Goal: Task Accomplishment & Management: Complete application form

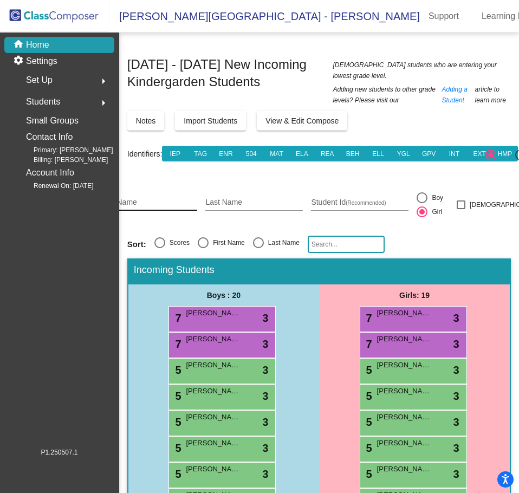
click at [148, 198] on input "First Name" at bounding box center [148, 202] width 97 height 9
type input "[PERSON_NAME]"
type input "Pateracki"
click at [350, 198] on input "273" at bounding box center [359, 202] width 97 height 9
type input "273716"
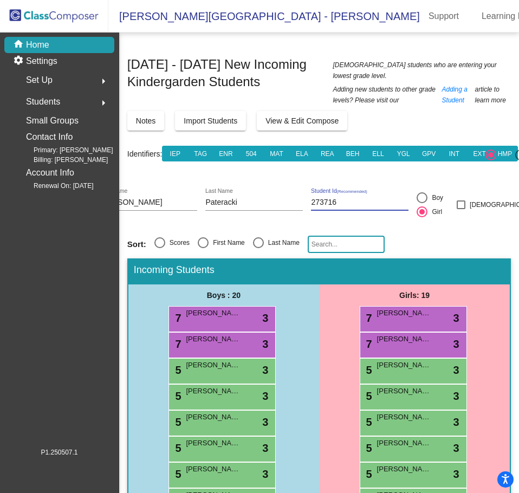
click at [427, 192] on div at bounding box center [421, 197] width 11 height 11
click at [422, 203] on input "Boy" at bounding box center [421, 203] width 1 height 1
radio input "true"
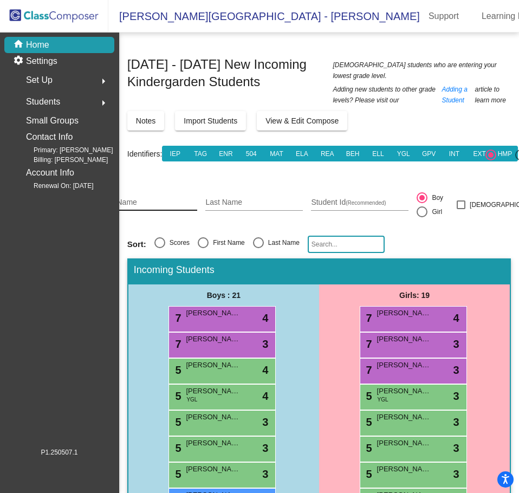
click at [169, 198] on input "First Name" at bounding box center [148, 202] width 97 height 9
type input "[PERSON_NAME]"
type input "273884"
click at [427, 206] on div at bounding box center [421, 211] width 11 height 11
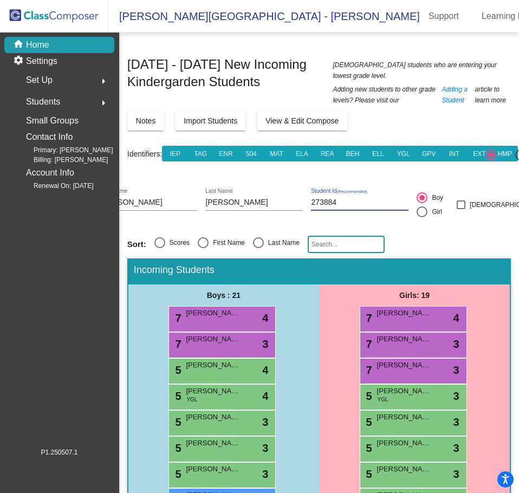
click at [422, 217] on input "Girl" at bounding box center [421, 217] width 1 height 1
radio input "true"
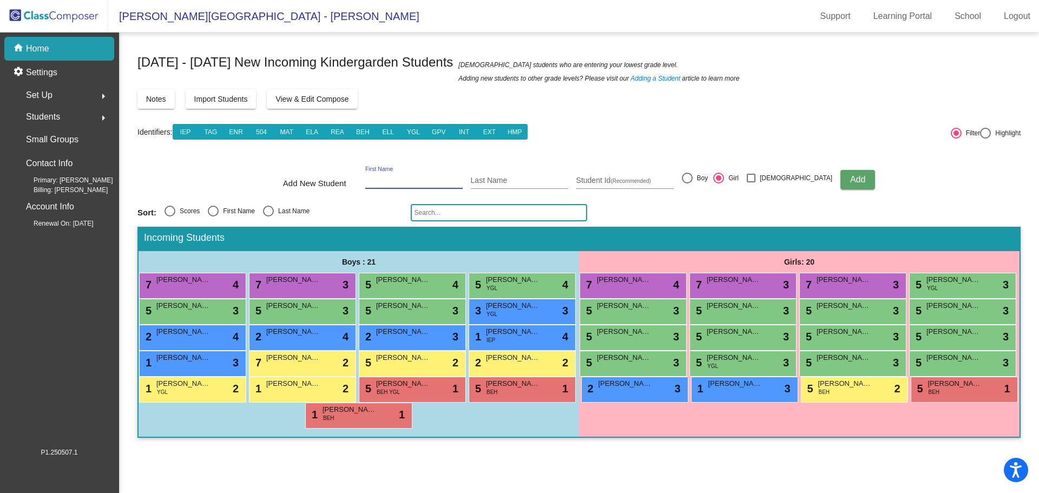
click at [409, 183] on input "First Name" at bounding box center [413, 180] width 97 height 9
type input "j"
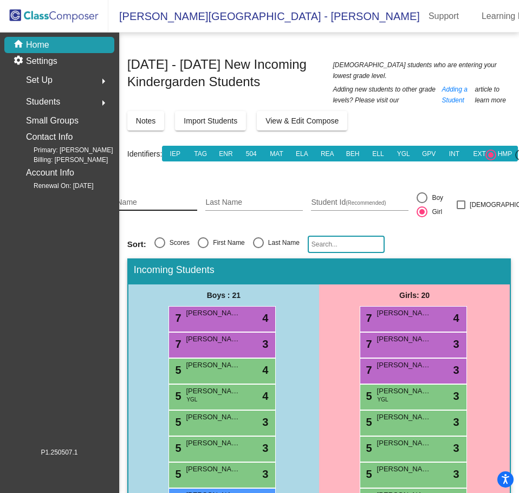
click at [154, 198] on input "First Name" at bounding box center [148, 202] width 97 height 9
type input "[PERSON_NAME]"
type input "260776"
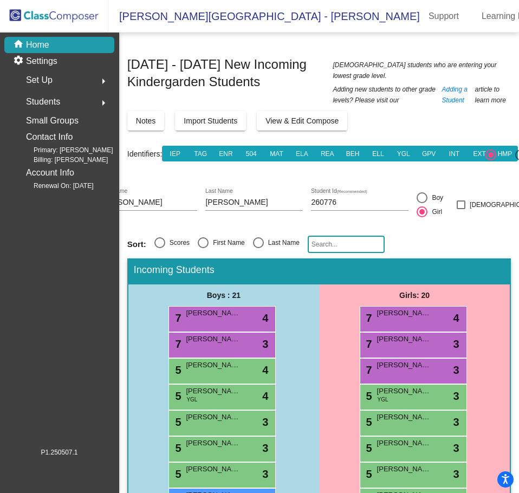
click at [166, 200] on div "[PERSON_NAME] First Name" at bounding box center [148, 201] width 97 height 38
drag, startPoint x: 146, startPoint y: 192, endPoint x: 60, endPoint y: 185, distance: 86.4
click at [60, 185] on mat-sidenav-container "home Home settings Settings Set Up arrow_right Students arrow_right Small Group…" at bounding box center [259, 262] width 519 height 460
type input "[PERSON_NAME]"
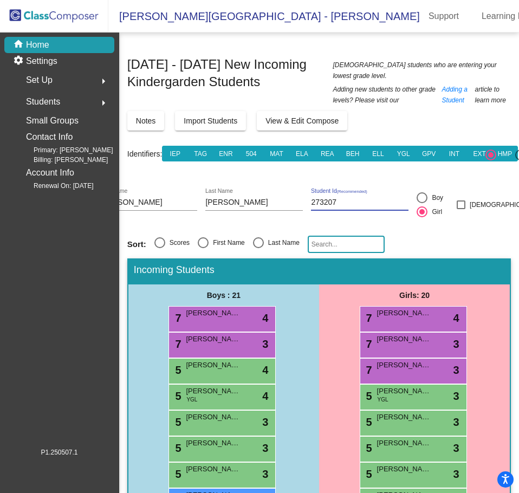
type input "273207"
click at [427, 192] on div at bounding box center [421, 197] width 11 height 11
click at [422, 203] on input "Boy" at bounding box center [421, 203] width 1 height 1
radio input "true"
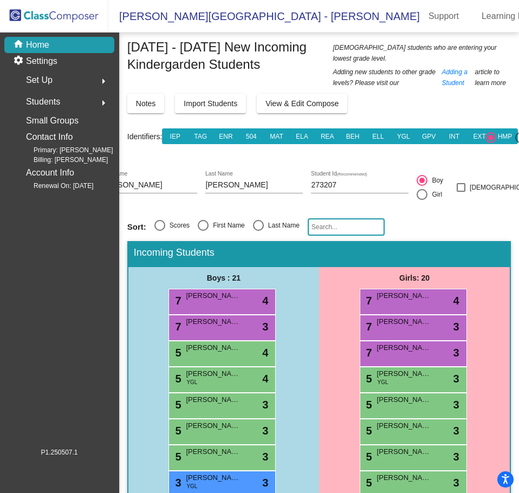
scroll to position [18, 0]
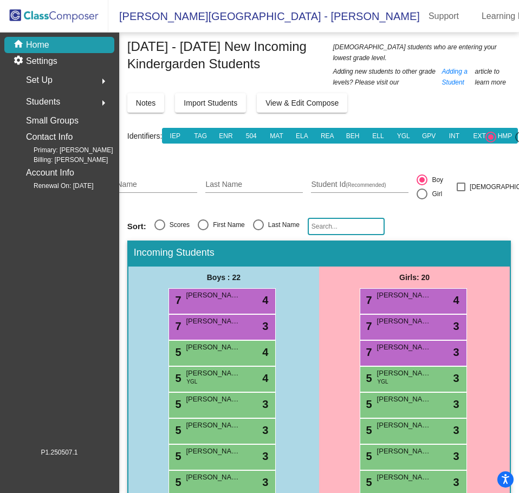
click at [171, 182] on div "First Name" at bounding box center [148, 184] width 97 height 38
click at [162, 180] on input "First Name" at bounding box center [148, 184] width 97 height 9
type input "Lylah"
type input "G"
type input "[PERSON_NAME]"
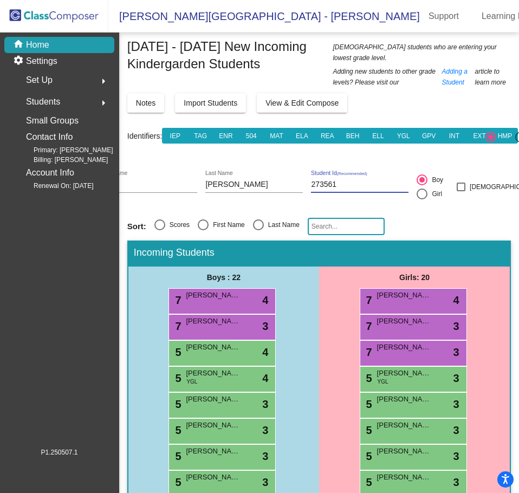
type input "273561"
click at [427, 188] on div at bounding box center [421, 193] width 11 height 11
click at [422, 199] on input "Girl" at bounding box center [421, 199] width 1 height 1
radio input "true"
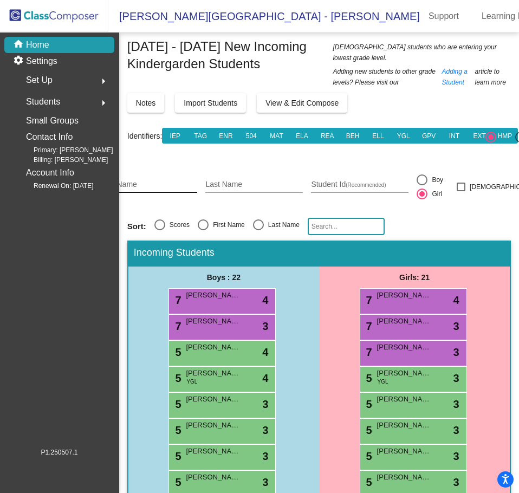
click at [157, 180] on input "First Name" at bounding box center [148, 184] width 97 height 9
type input "Kendi"
type input "[PERSON_NAME]"
type input "274471"
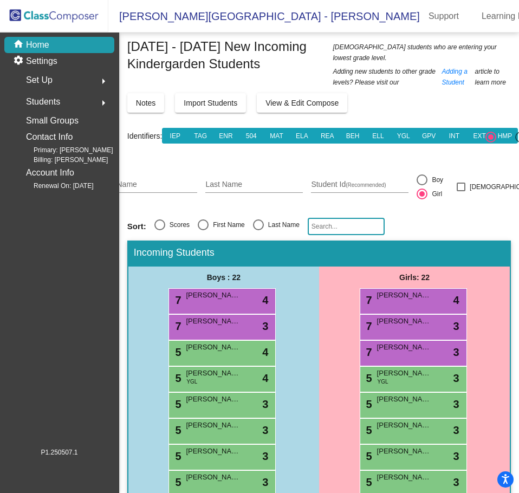
click at [159, 184] on div "First Name" at bounding box center [148, 184] width 97 height 38
click at [159, 180] on input "First Name" at bounding box center [148, 184] width 97 height 9
type input "[PERSON_NAME]"
type input "273501"
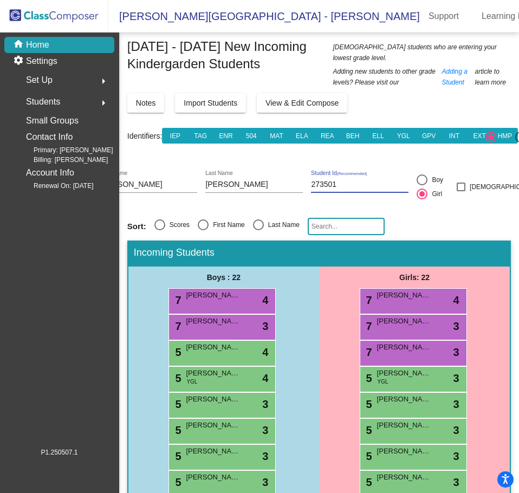
click at [149, 182] on div "First Name" at bounding box center [148, 184] width 97 height 38
click at [147, 180] on input "First Name" at bounding box center [148, 184] width 97 height 9
type input "Zyra"
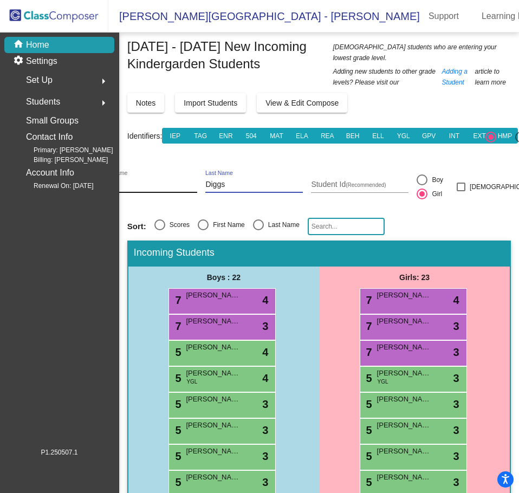
type input "Diggs"
type input "273732"
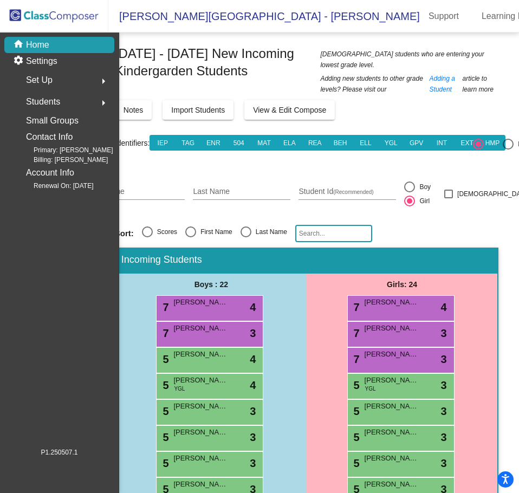
scroll to position [0, 12]
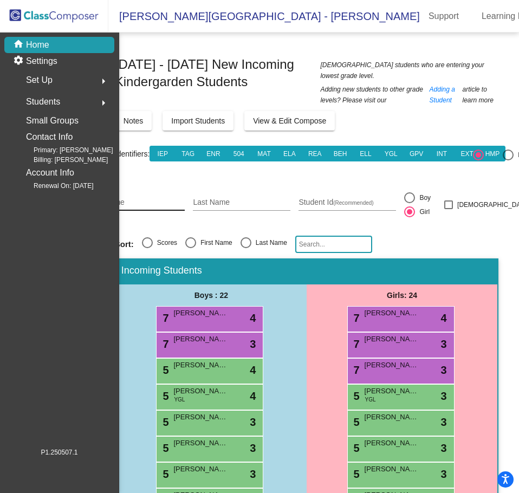
click at [167, 197] on div "First Name" at bounding box center [135, 199] width 97 height 22
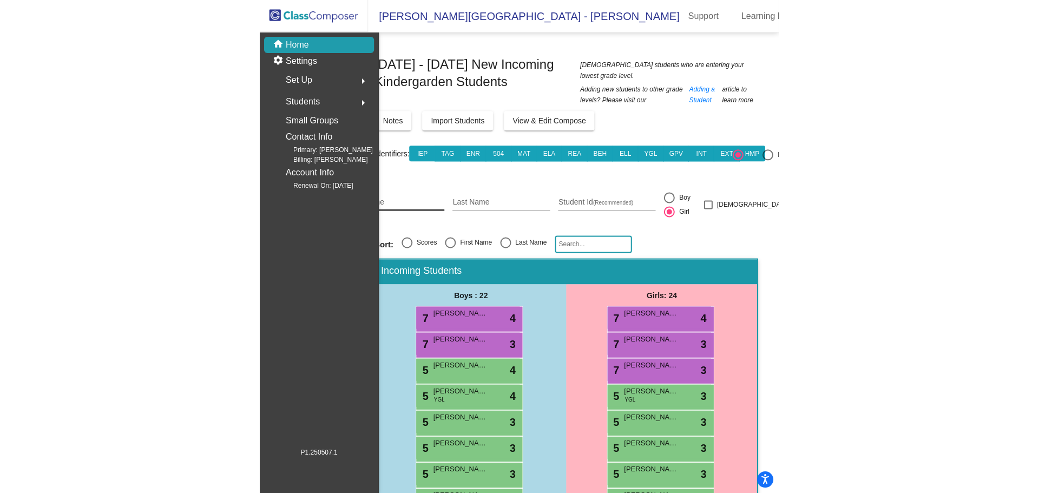
scroll to position [0, 0]
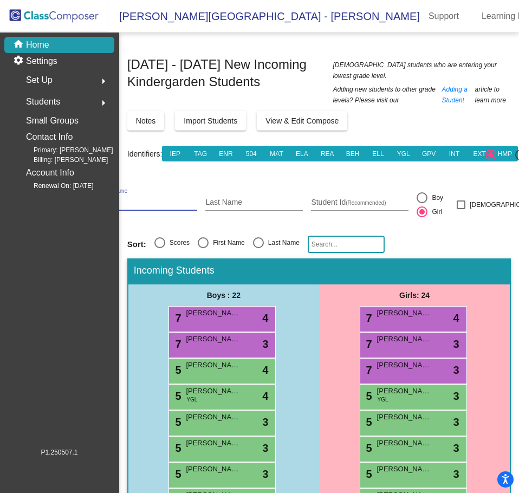
click at [158, 198] on input "First Name" at bounding box center [148, 202] width 97 height 9
type input "[PERSON_NAME]"
type input "White"
type input "273819"
click at [427, 192] on div at bounding box center [421, 197] width 11 height 11
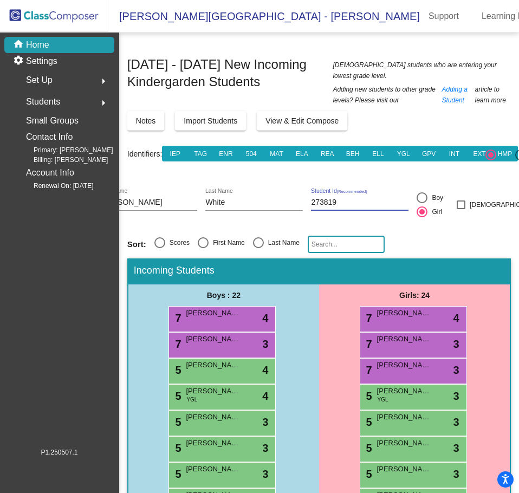
click at [422, 203] on input "Boy" at bounding box center [421, 203] width 1 height 1
radio input "true"
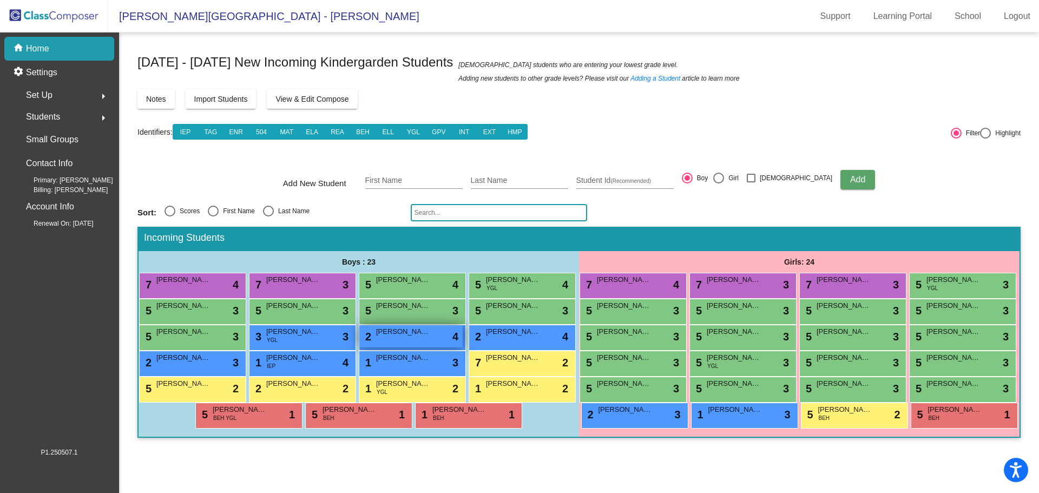
scroll to position [8, 0]
click at [243, 307] on div "5 [PERSON_NAME] lock do_not_disturb_alt 3" at bounding box center [191, 310] width 103 height 22
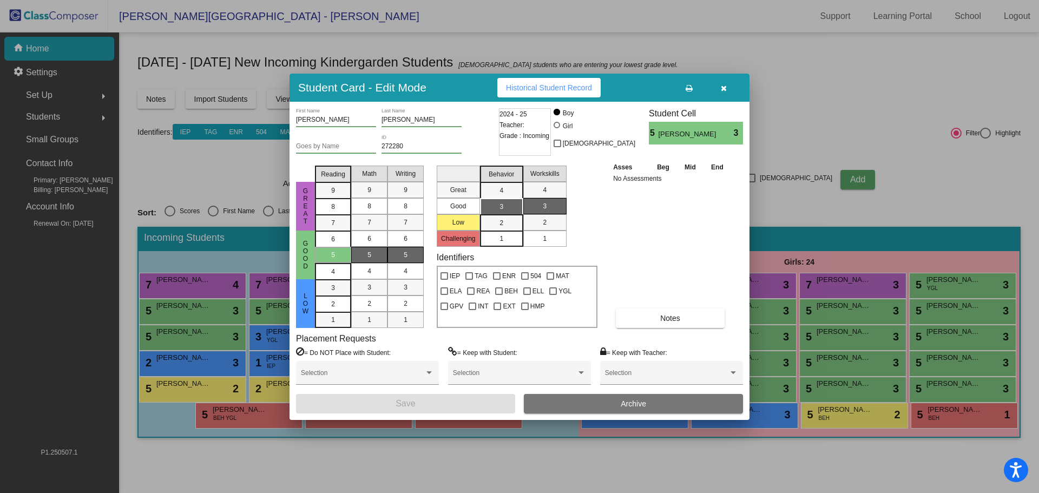
click at [623, 405] on span "Archive" at bounding box center [633, 404] width 25 height 9
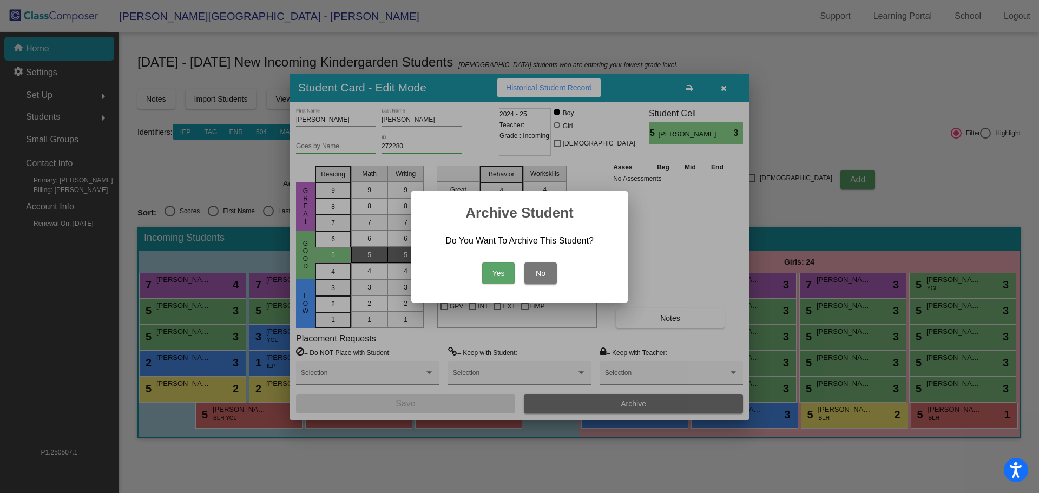
click at [513, 269] on button "Yes" at bounding box center [498, 274] width 32 height 22
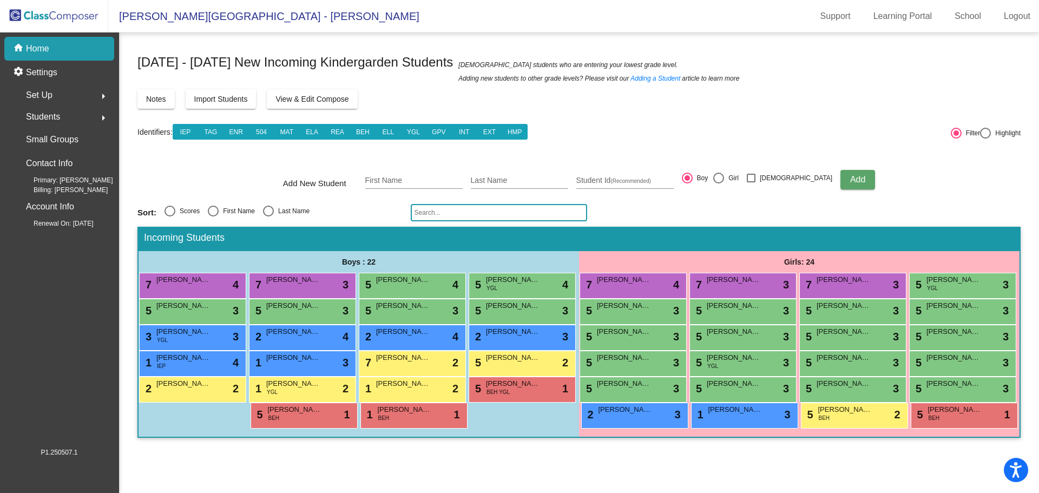
scroll to position [0, 0]
click at [57, 22] on img at bounding box center [54, 16] width 108 height 32
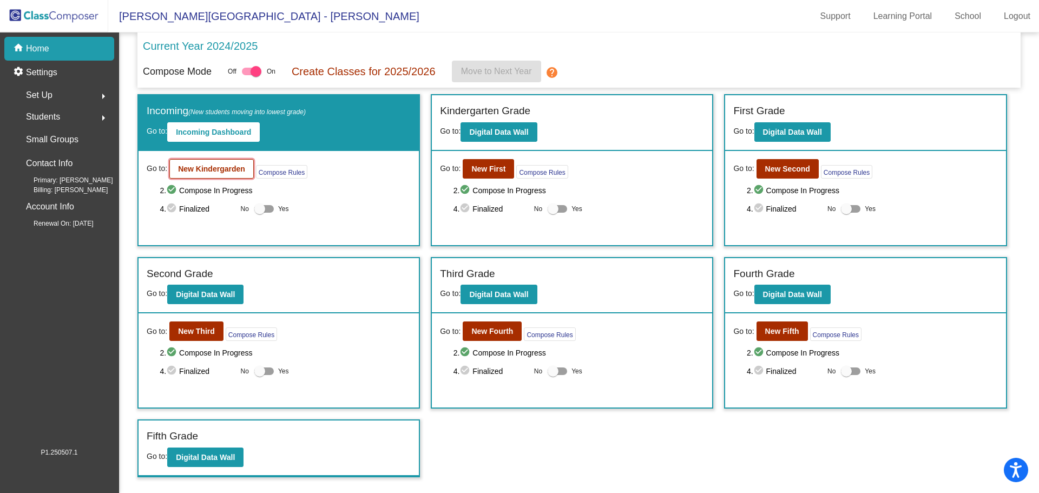
click at [195, 172] on b "New Kindergarden" at bounding box center [211, 169] width 67 height 9
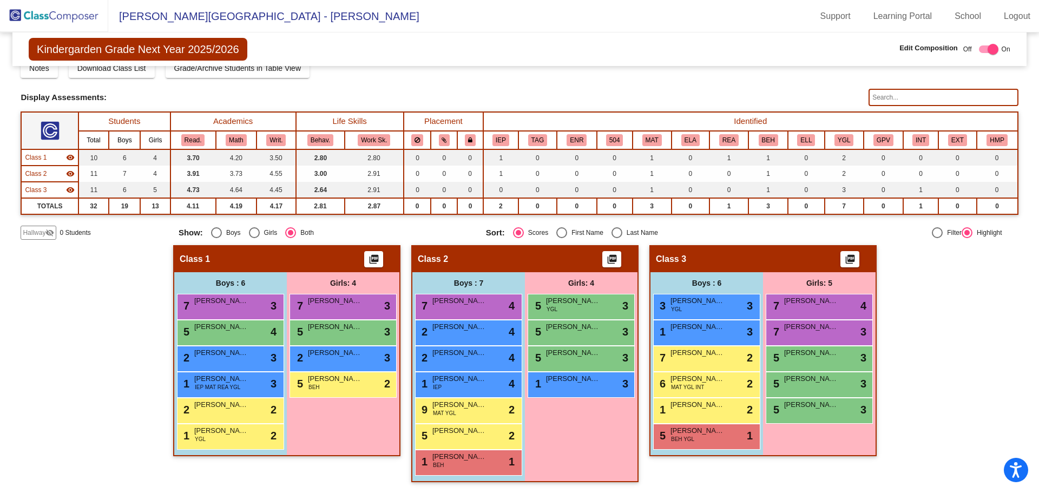
scroll to position [41, 0]
click at [35, 235] on span "Hallway" at bounding box center [34, 233] width 23 height 10
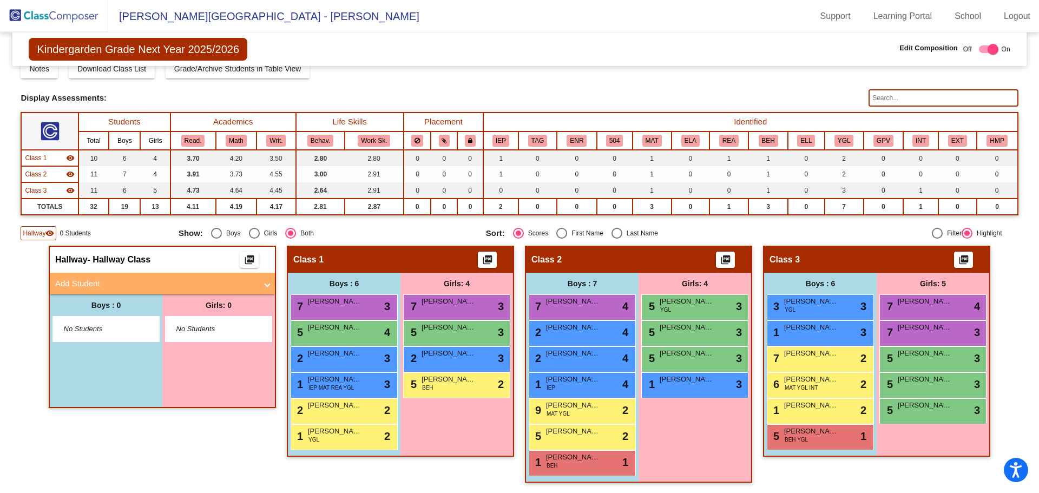
click at [55, 234] on div "Hallway visibility" at bounding box center [39, 233] width 36 height 14
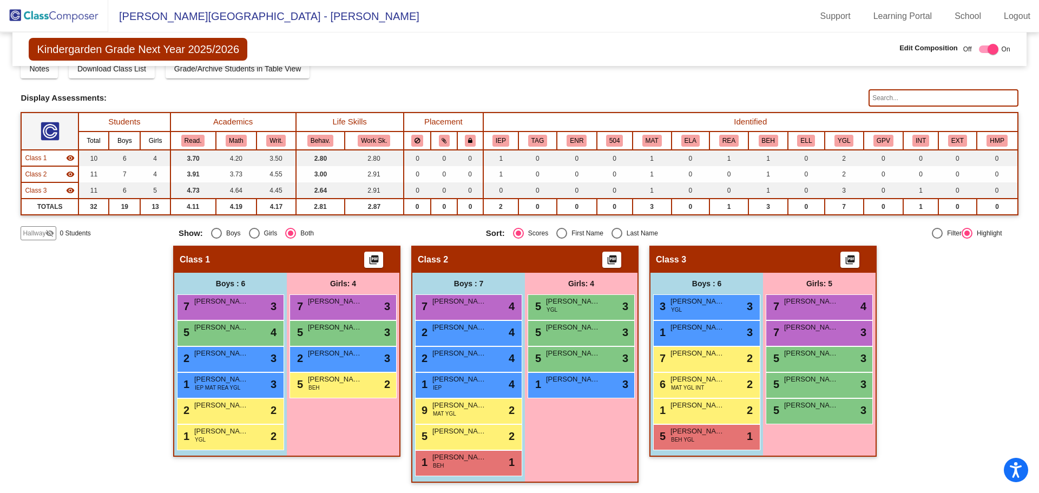
click at [31, 18] on img at bounding box center [54, 16] width 108 height 32
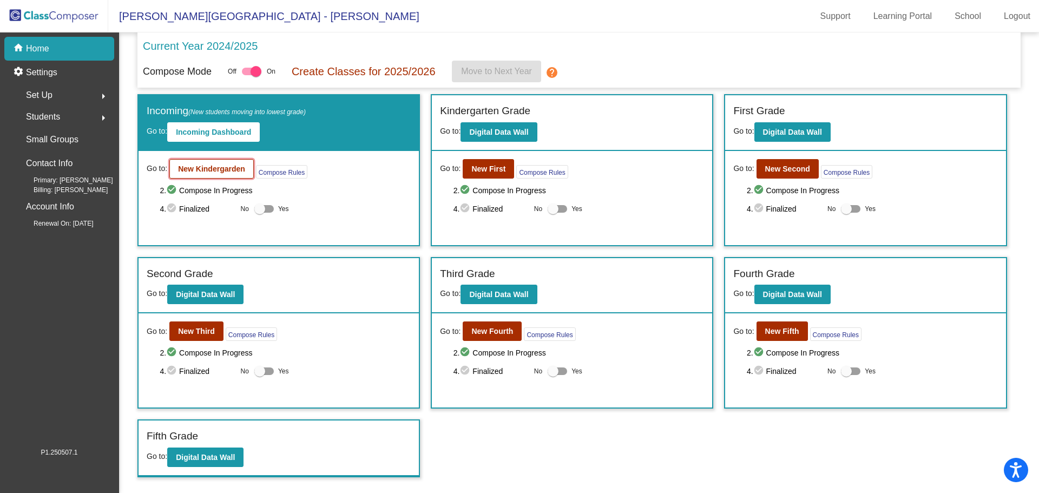
click at [232, 167] on b "New Kindergarden" at bounding box center [211, 169] width 67 height 9
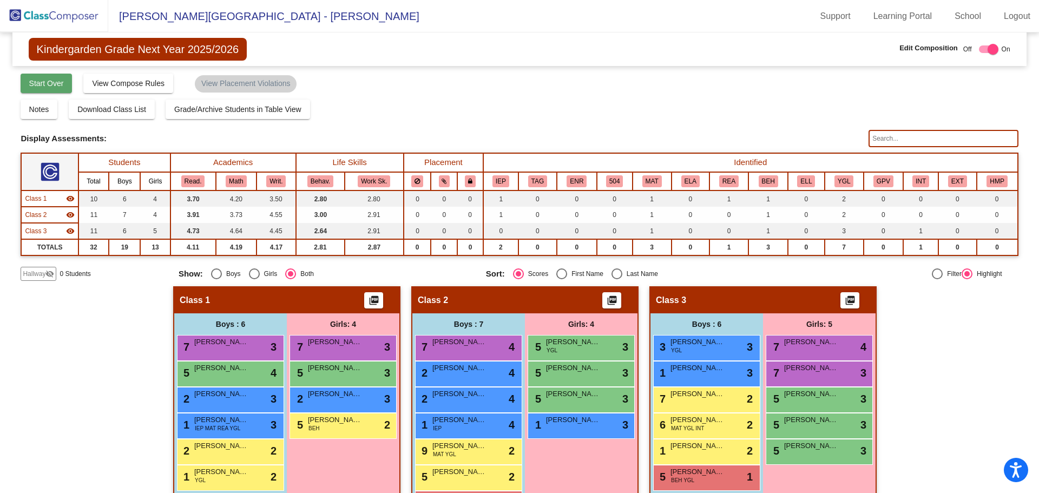
click at [47, 85] on span "Start Over" at bounding box center [46, 83] width 35 height 9
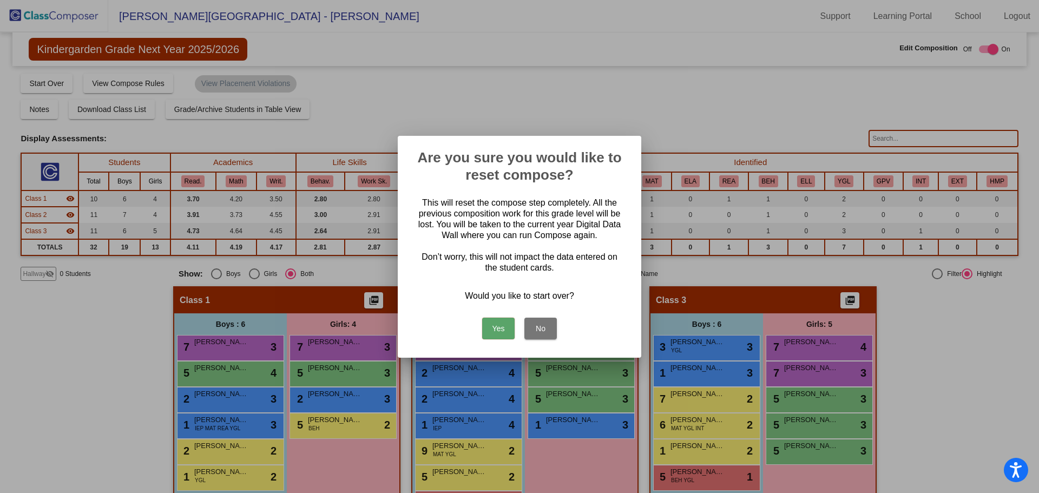
click at [506, 334] on button "Yes" at bounding box center [498, 329] width 32 height 22
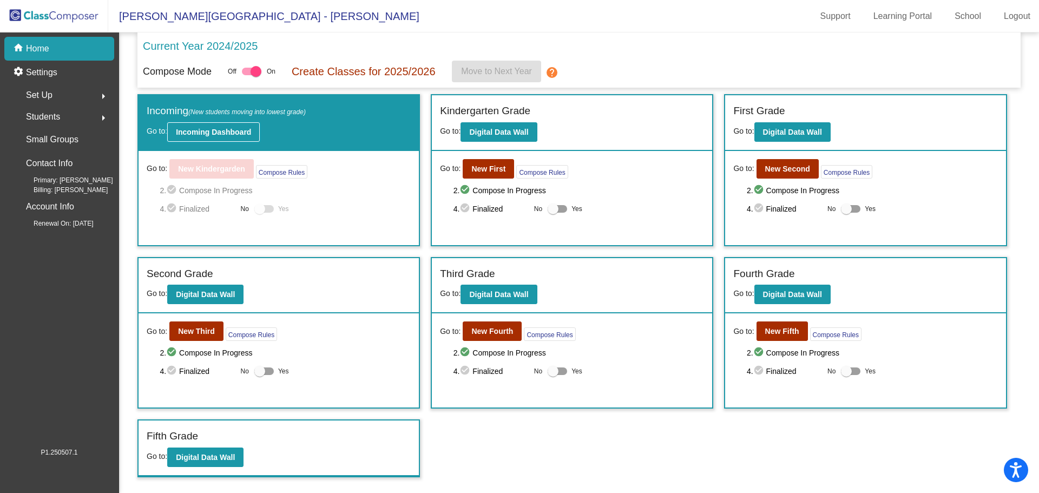
click at [232, 124] on button "Incoming Dashboard" at bounding box center [213, 131] width 93 height 19
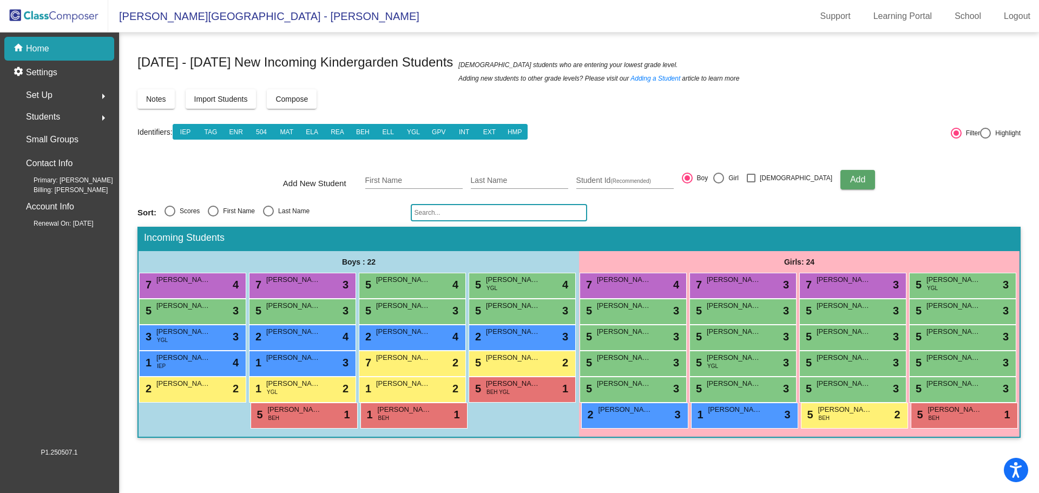
click at [315, 102] on button "Compose" at bounding box center [292, 98] width 50 height 19
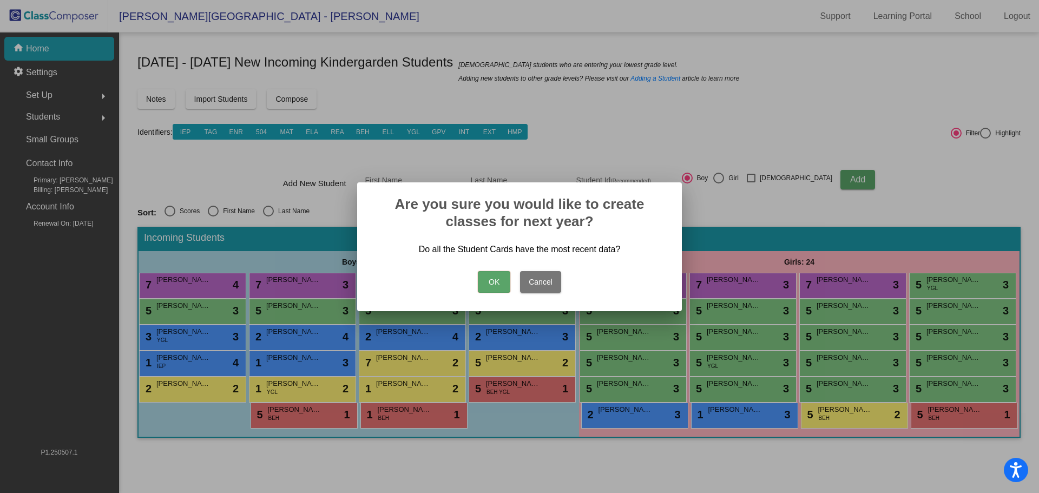
click at [492, 281] on button "OK" at bounding box center [494, 282] width 32 height 22
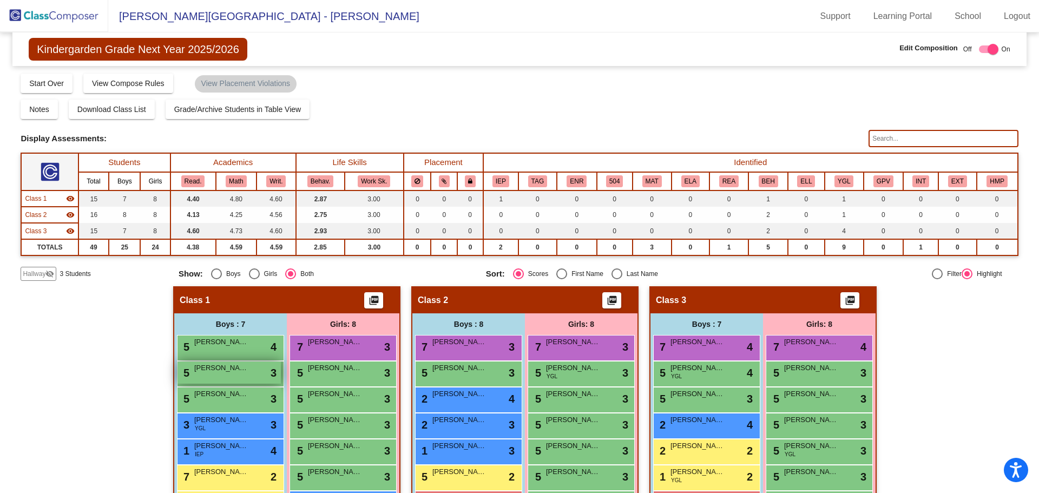
scroll to position [67, 0]
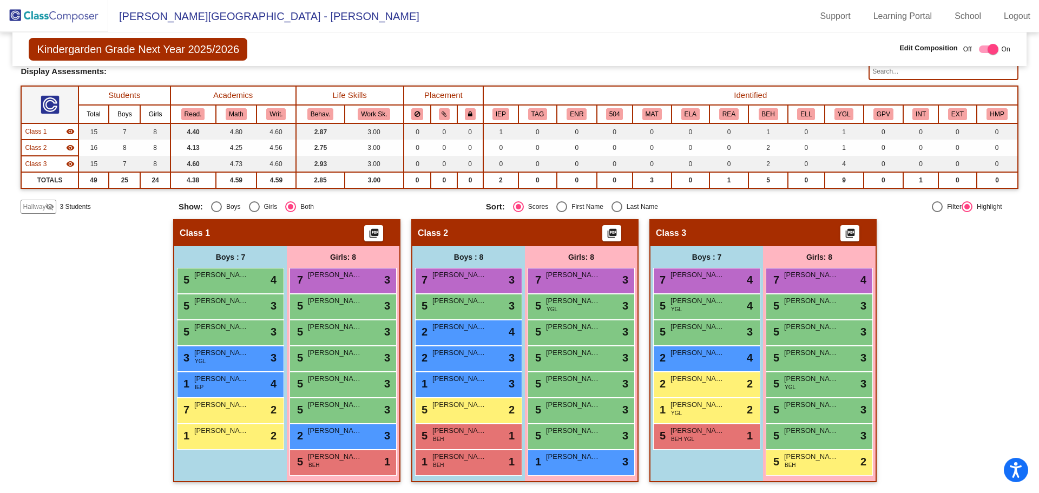
click at [38, 210] on span "Hallway" at bounding box center [34, 207] width 23 height 10
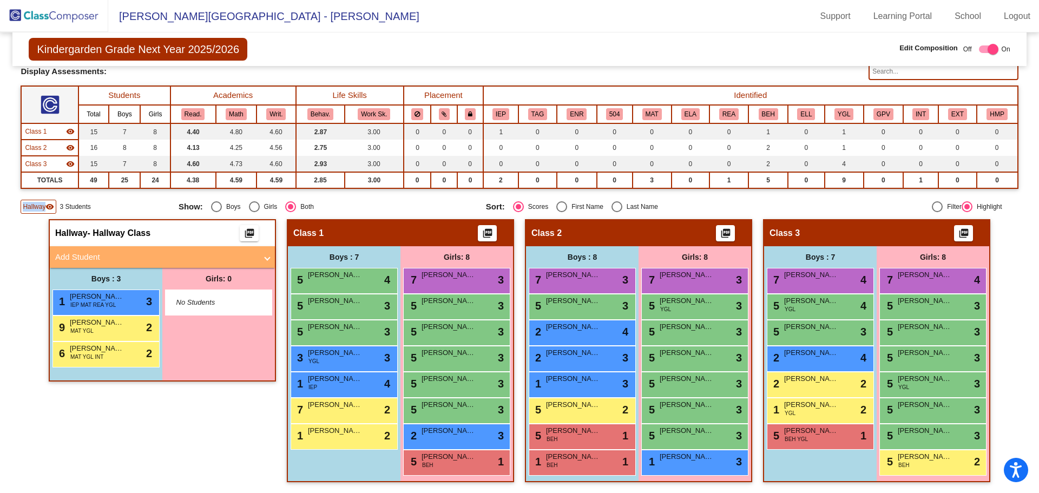
click at [38, 210] on span "Hallway" at bounding box center [34, 207] width 23 height 10
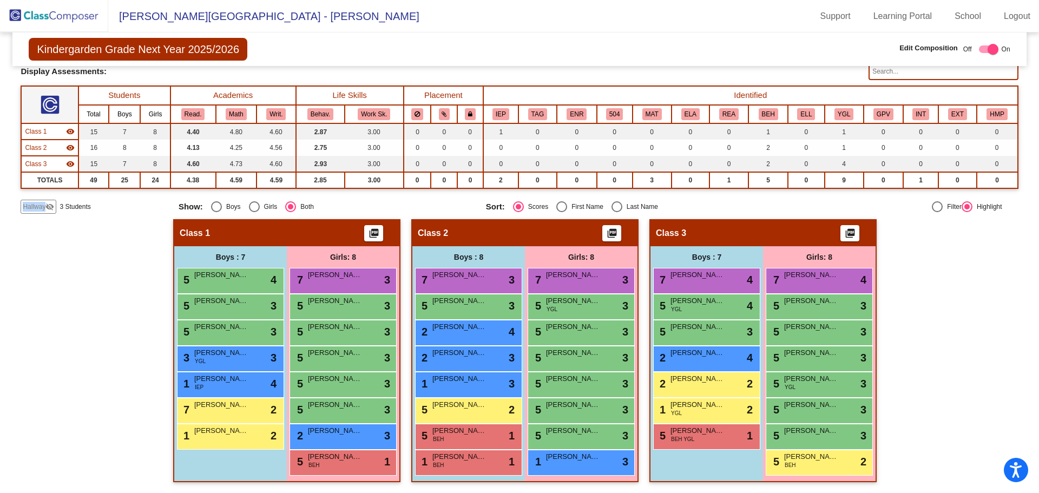
click at [38, 210] on span "Hallway" at bounding box center [34, 207] width 23 height 10
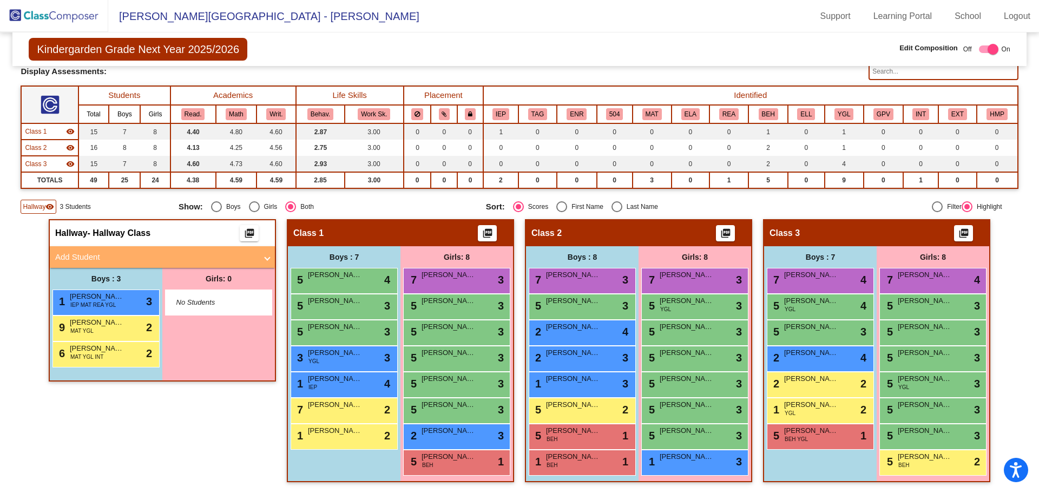
scroll to position [0, 0]
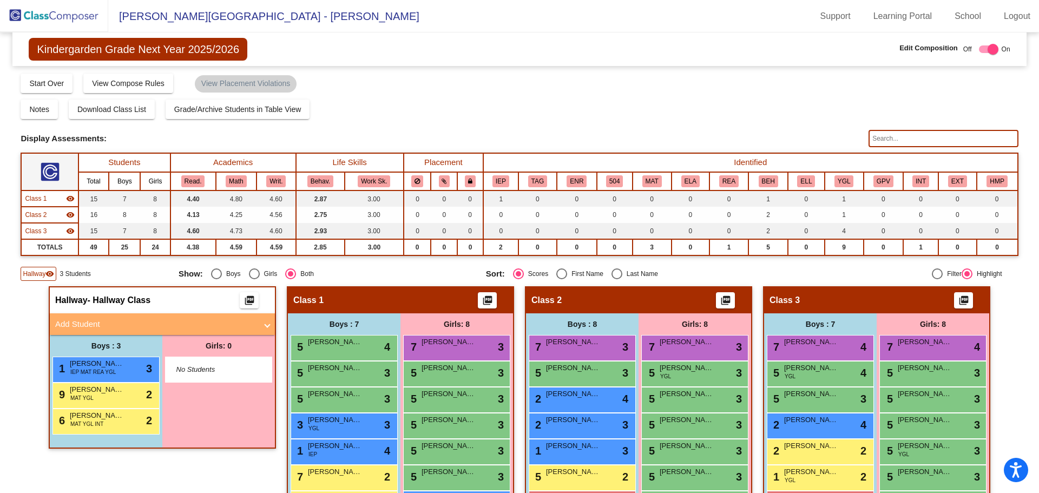
click at [26, 19] on img at bounding box center [54, 16] width 108 height 32
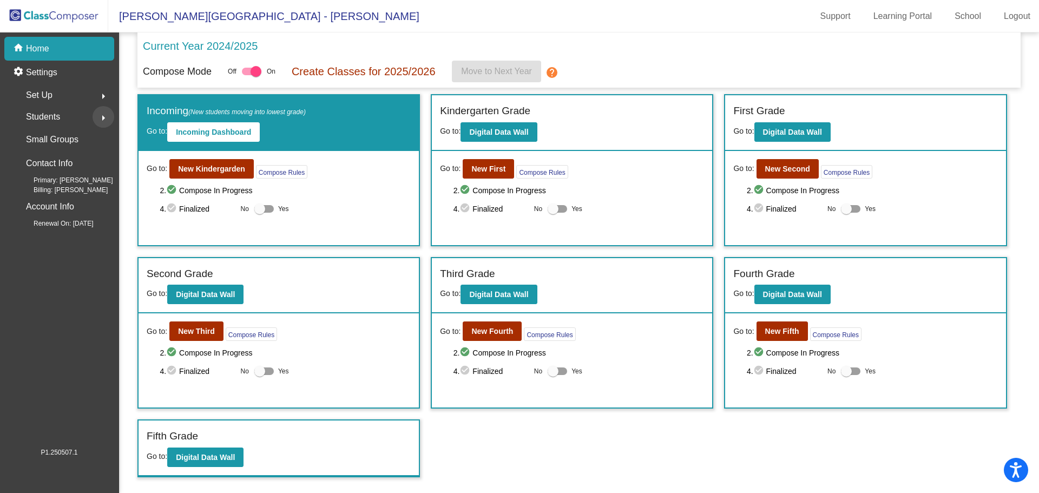
click at [103, 121] on mat-icon "arrow_right" at bounding box center [103, 118] width 13 height 13
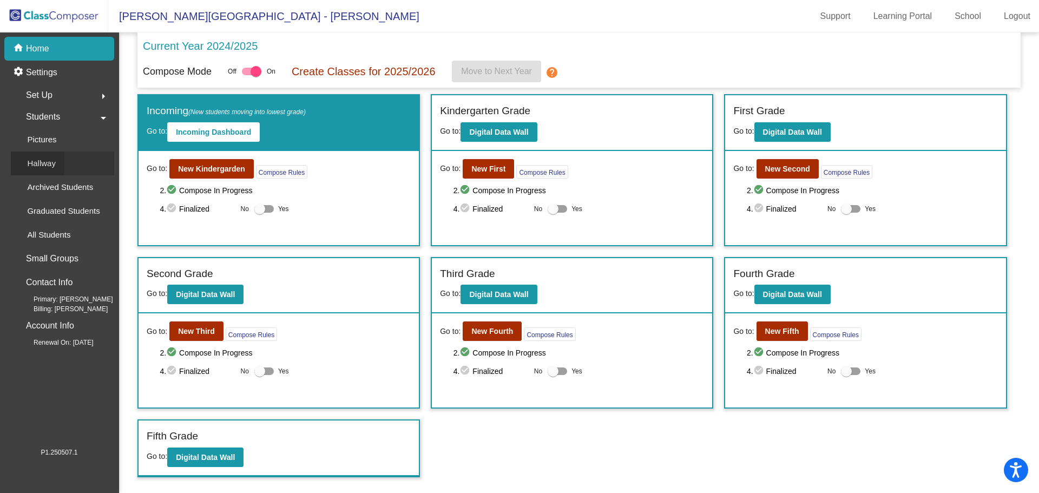
click at [64, 167] on link "Hallway" at bounding box center [62, 164] width 103 height 24
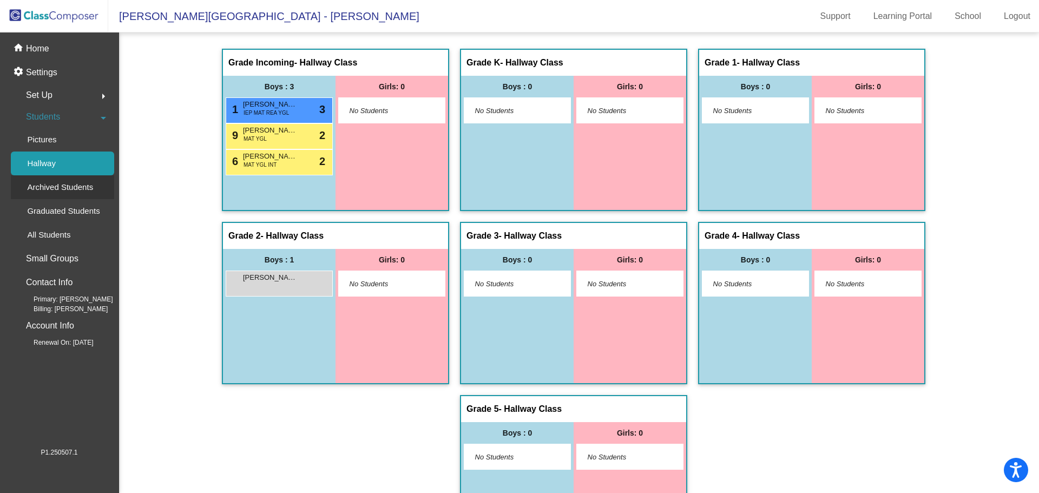
click at [68, 184] on p "Archived Students" at bounding box center [60, 187] width 66 height 13
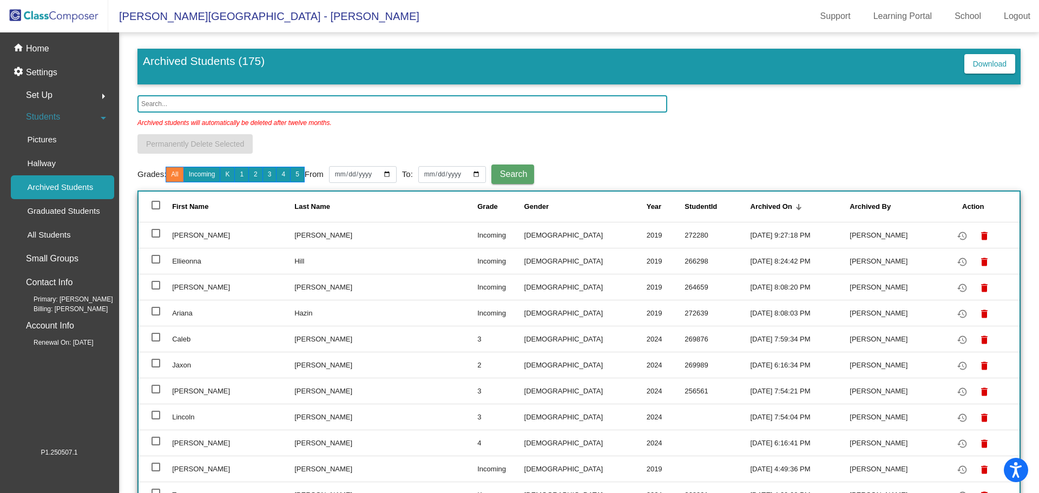
click at [239, 105] on input "text" at bounding box center [403, 103] width 530 height 17
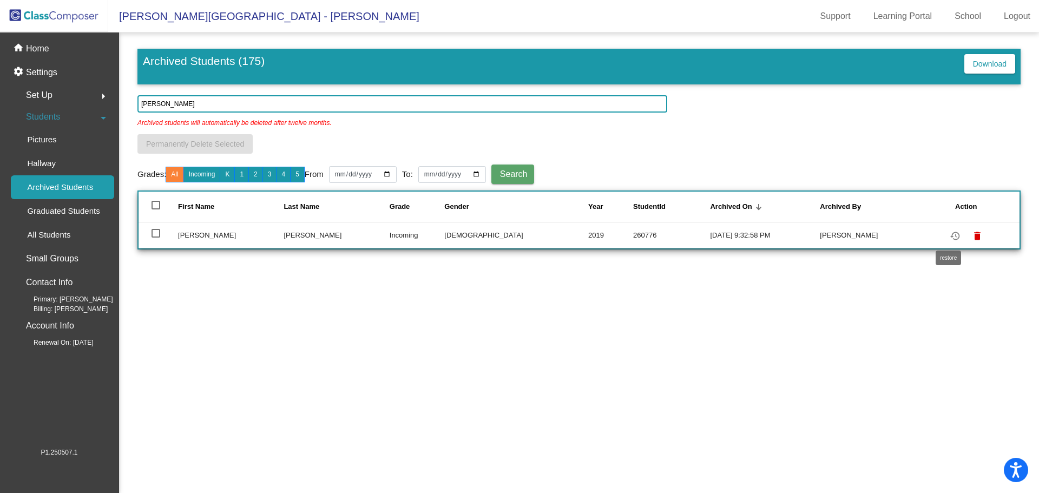
type input "[PERSON_NAME]"
click at [951, 236] on mat-icon "restore" at bounding box center [955, 236] width 13 height 13
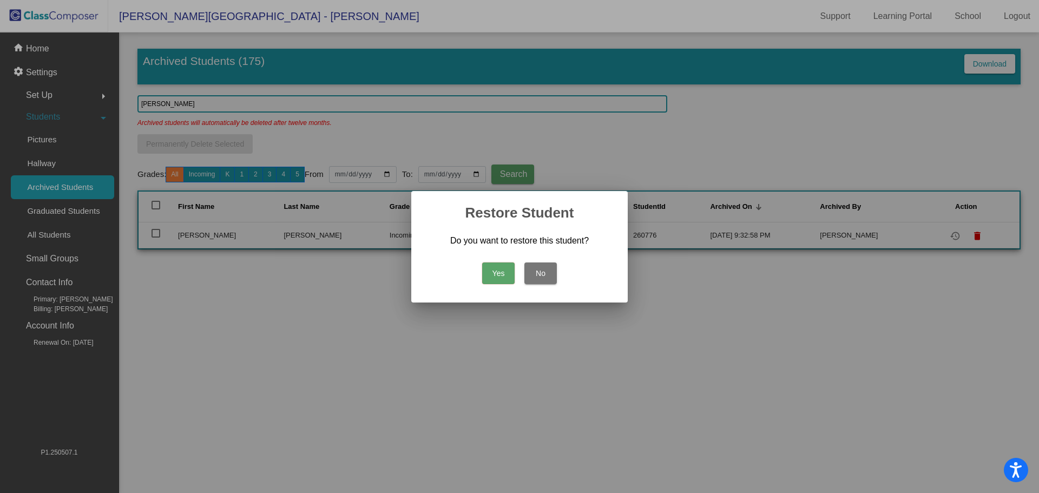
click at [496, 269] on button "Yes" at bounding box center [498, 274] width 32 height 22
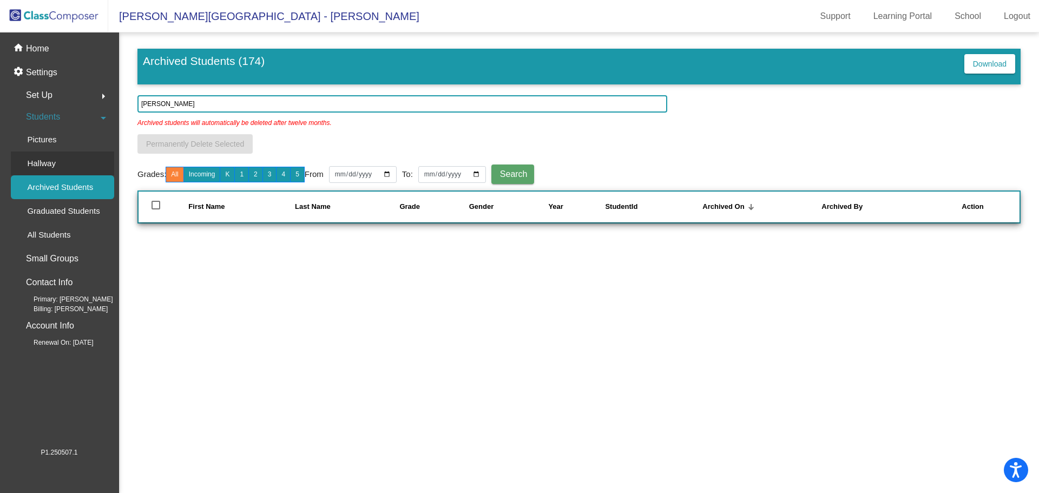
click at [42, 161] on p "Hallway" at bounding box center [41, 163] width 29 height 13
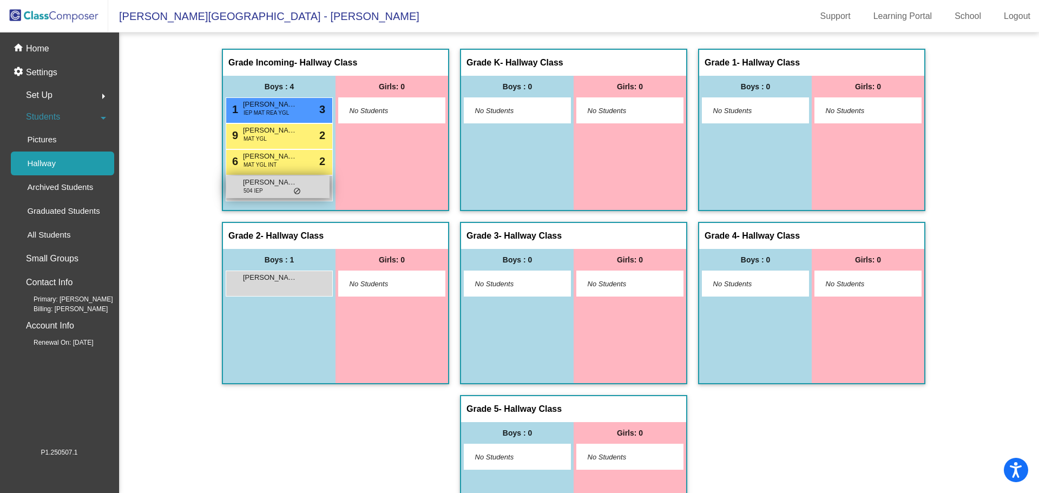
click at [266, 185] on span "[PERSON_NAME]" at bounding box center [270, 182] width 54 height 11
click at [272, 197] on div "[PERSON_NAME] 504 IEP lock do_not_disturb_alt" at bounding box center [277, 187] width 103 height 22
click at [44, 53] on p "Home" at bounding box center [37, 48] width 23 height 13
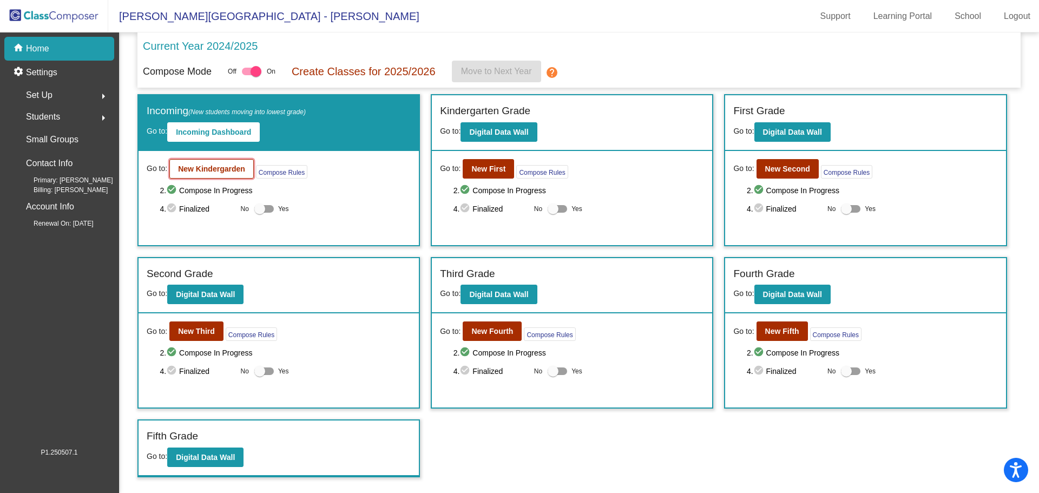
click at [217, 168] on b "New Kindergarden" at bounding box center [211, 169] width 67 height 9
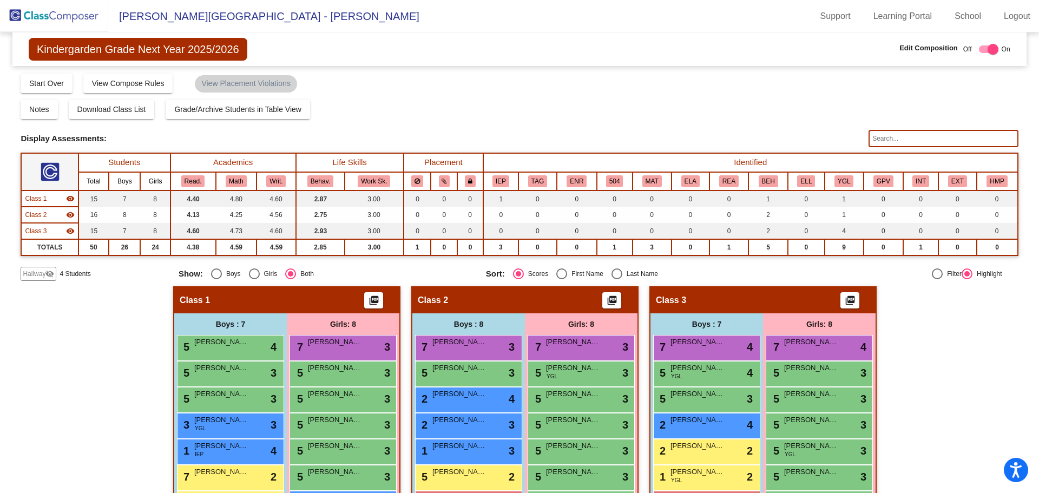
click at [42, 272] on span "Hallway" at bounding box center [34, 274] width 23 height 10
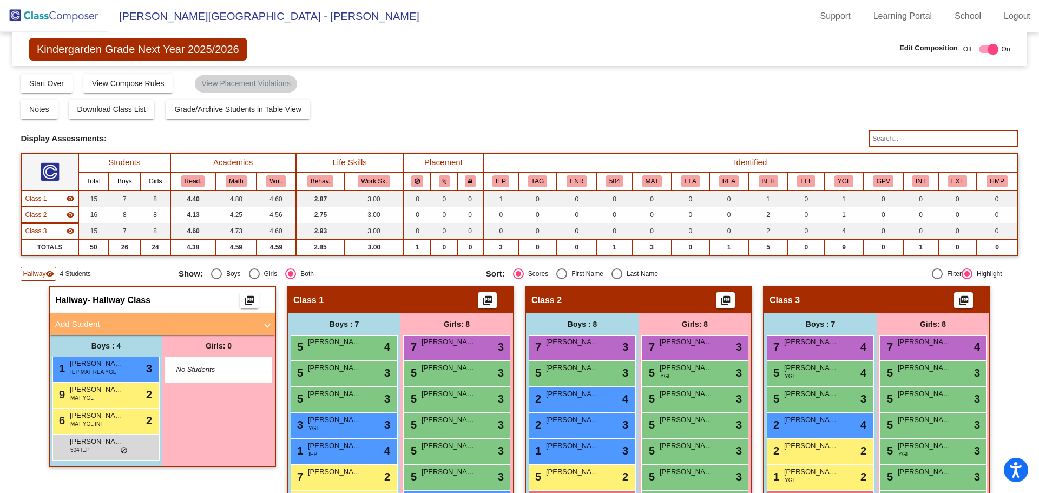
scroll to position [67, 0]
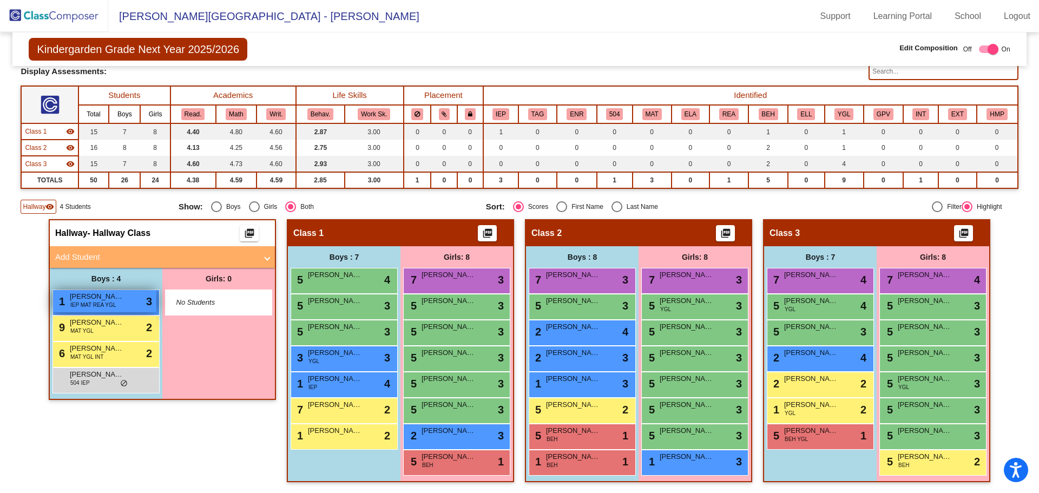
click at [110, 307] on span "IEP MAT REA YGL" at bounding box center [92, 305] width 45 height 8
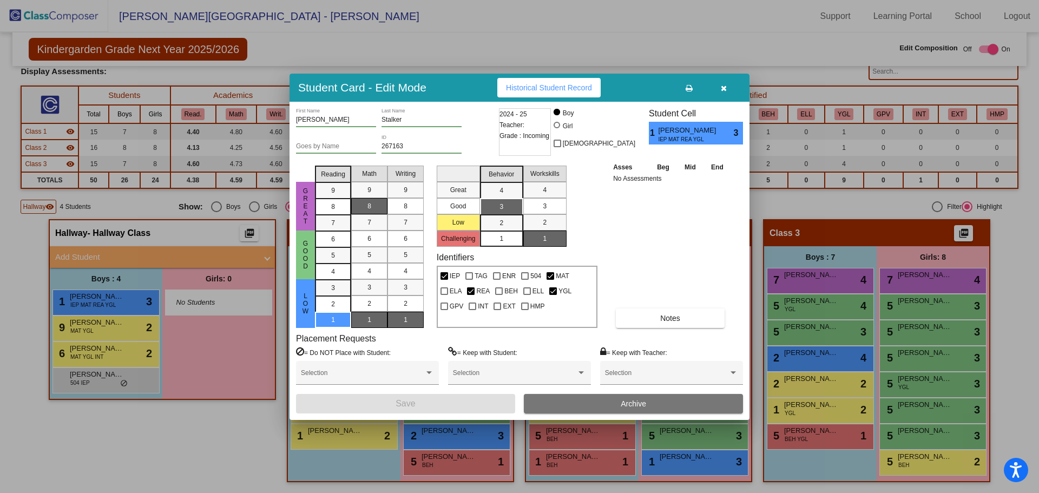
click at [367, 202] on div "8" at bounding box center [369, 206] width 21 height 16
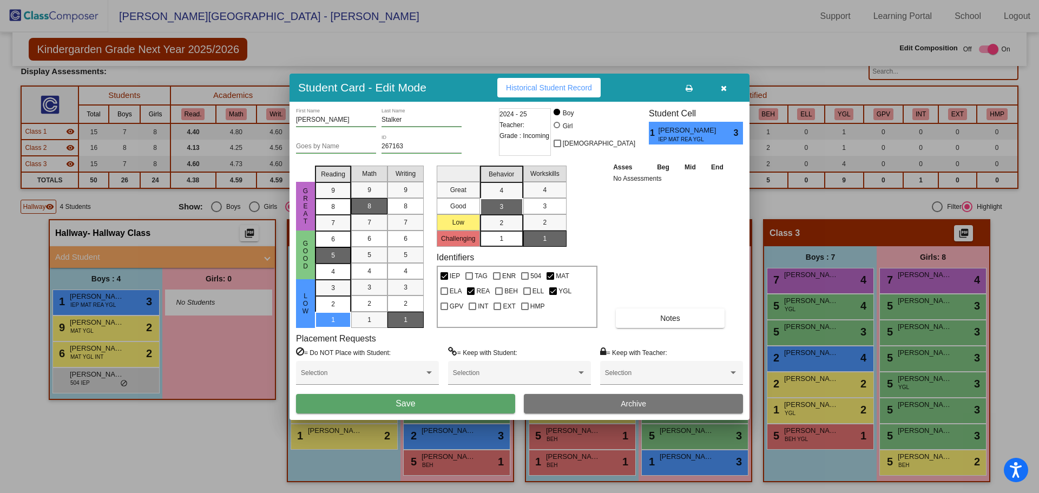
click at [329, 247] on div "5" at bounding box center [333, 239] width 21 height 16
click at [329, 262] on div "5" at bounding box center [333, 255] width 21 height 16
click at [407, 250] on span "5" at bounding box center [406, 255] width 4 height 10
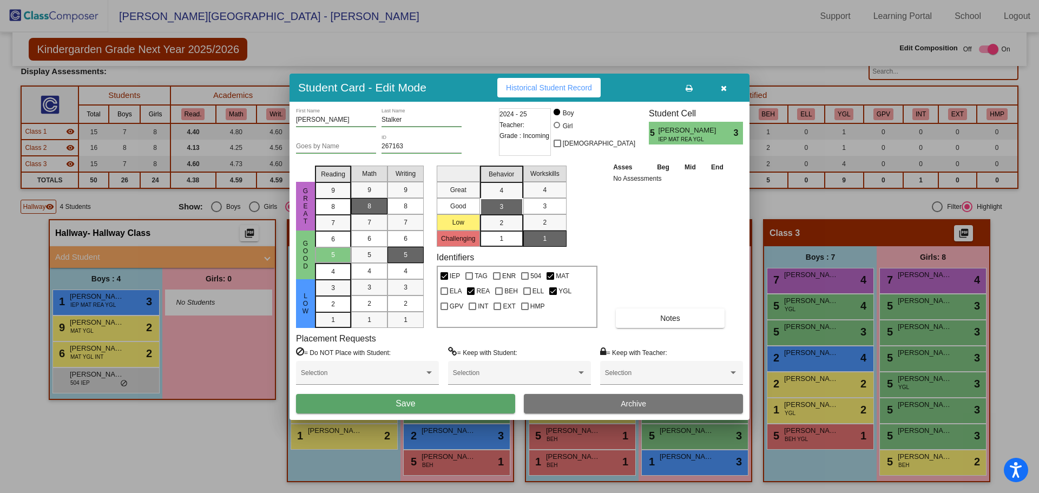
click at [455, 404] on button "Save" at bounding box center [405, 403] width 219 height 19
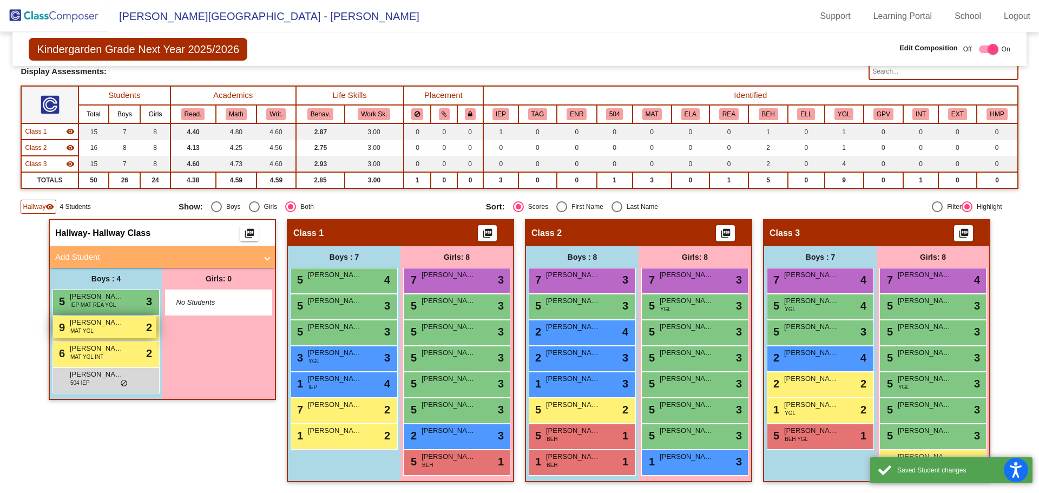
click at [75, 327] on span "MAT YGL" at bounding box center [81, 331] width 23 height 8
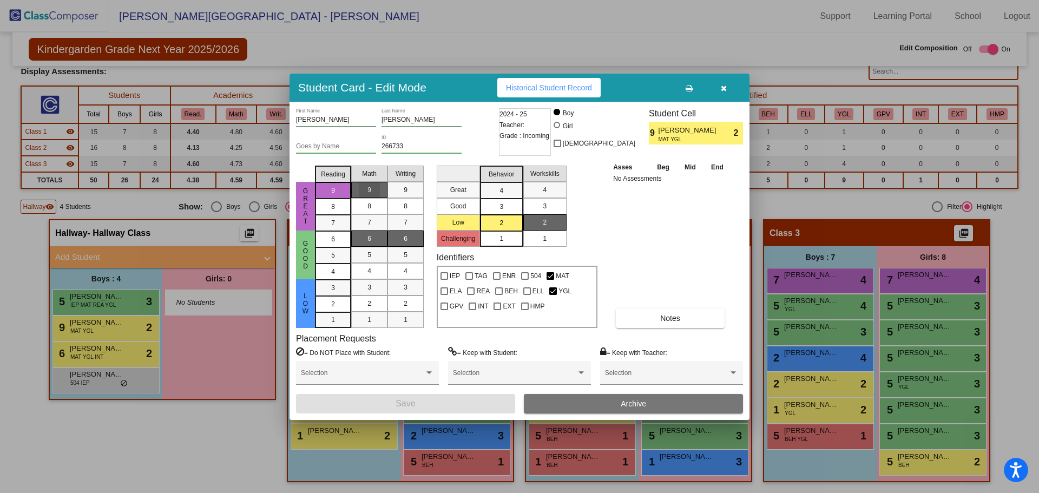
click at [372, 189] on div "9" at bounding box center [369, 190] width 21 height 16
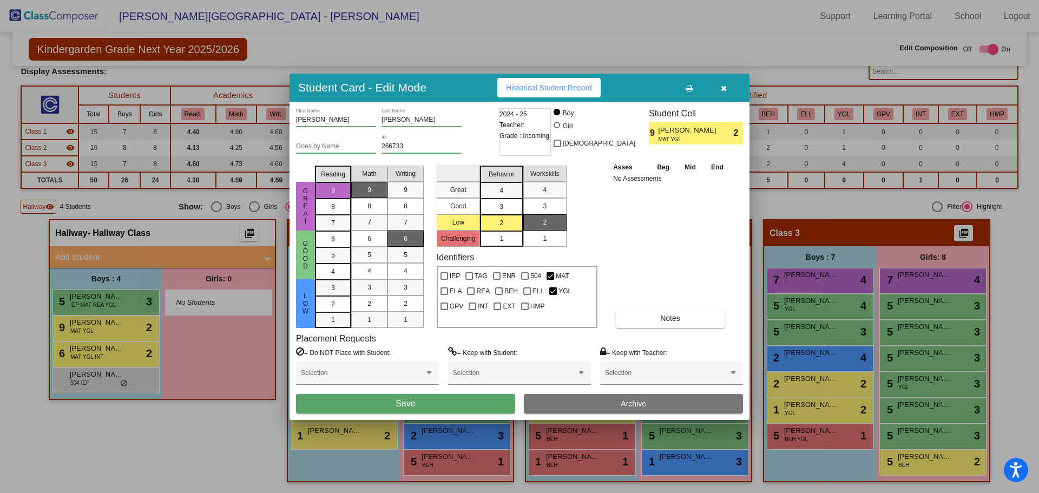
click at [440, 395] on button "Save" at bounding box center [405, 403] width 219 height 19
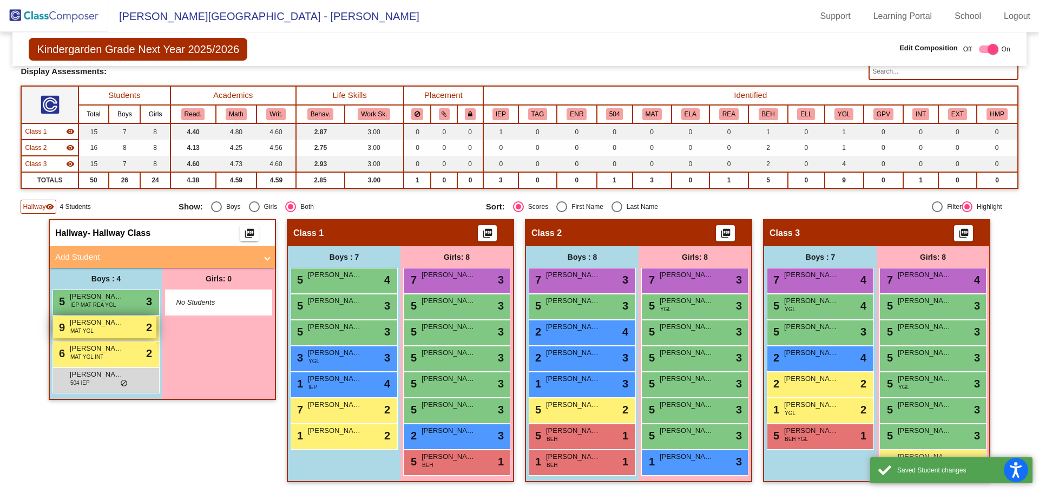
click at [101, 330] on div "9 [PERSON_NAME] MAT YGL lock do_not_disturb_alt 2" at bounding box center [104, 327] width 103 height 22
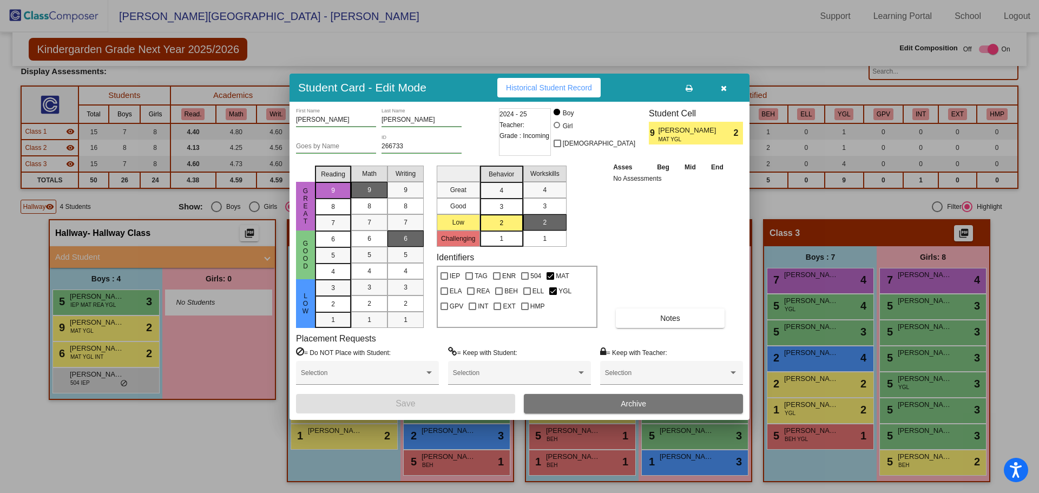
click at [101, 357] on div at bounding box center [519, 246] width 1039 height 493
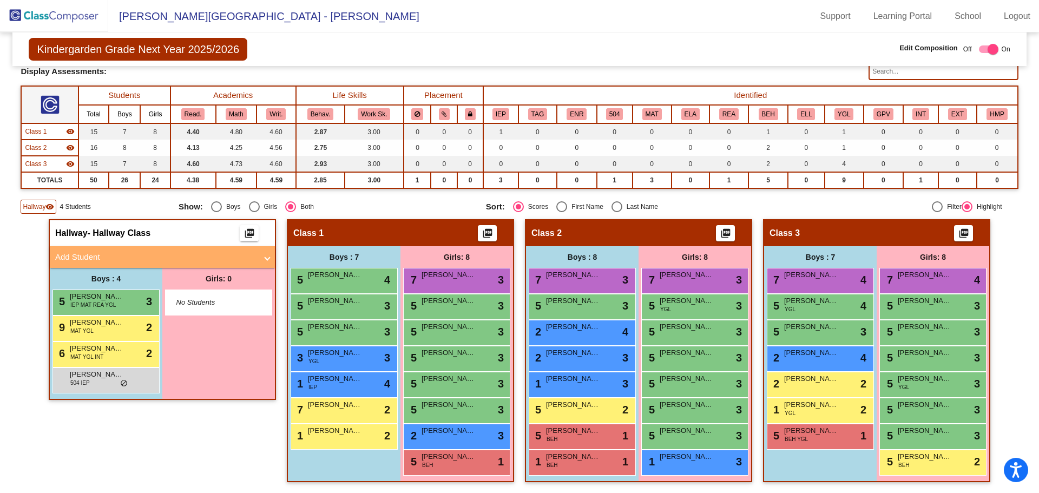
click at [101, 357] on span "MAT YGL INT" at bounding box center [86, 357] width 33 height 8
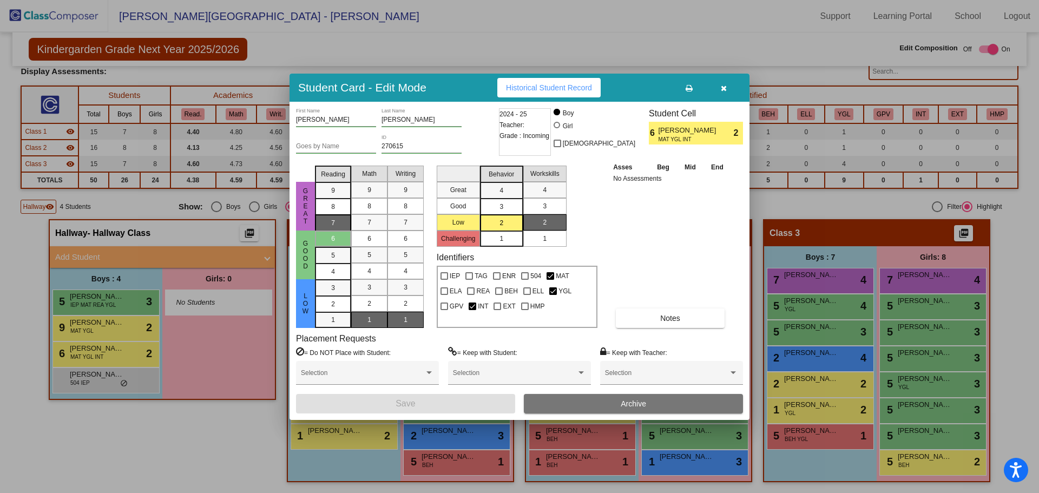
click at [333, 195] on span "7" at bounding box center [333, 191] width 4 height 10
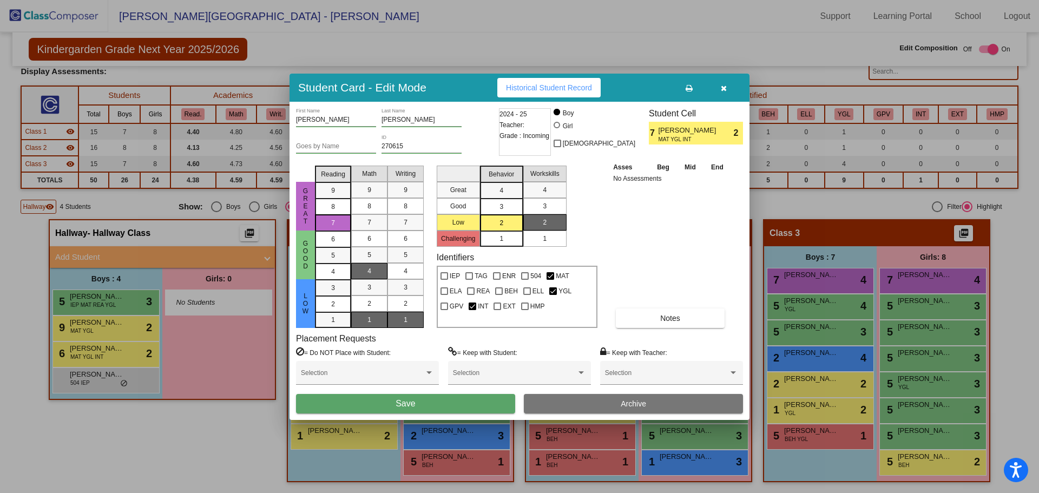
click at [373, 265] on div "4" at bounding box center [369, 271] width 21 height 16
click at [411, 403] on span "Save" at bounding box center [405, 403] width 19 height 9
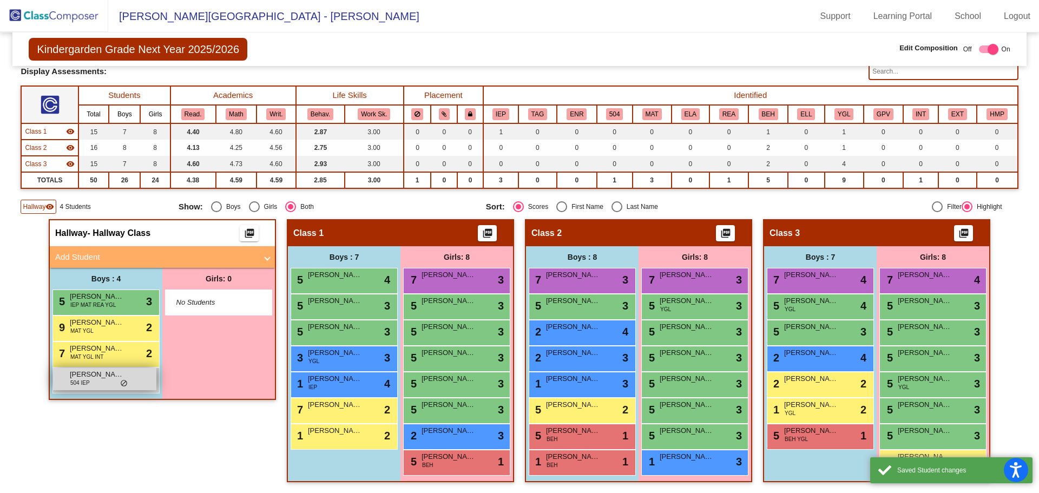
click at [81, 383] on span "504 IEP" at bounding box center [79, 383] width 19 height 8
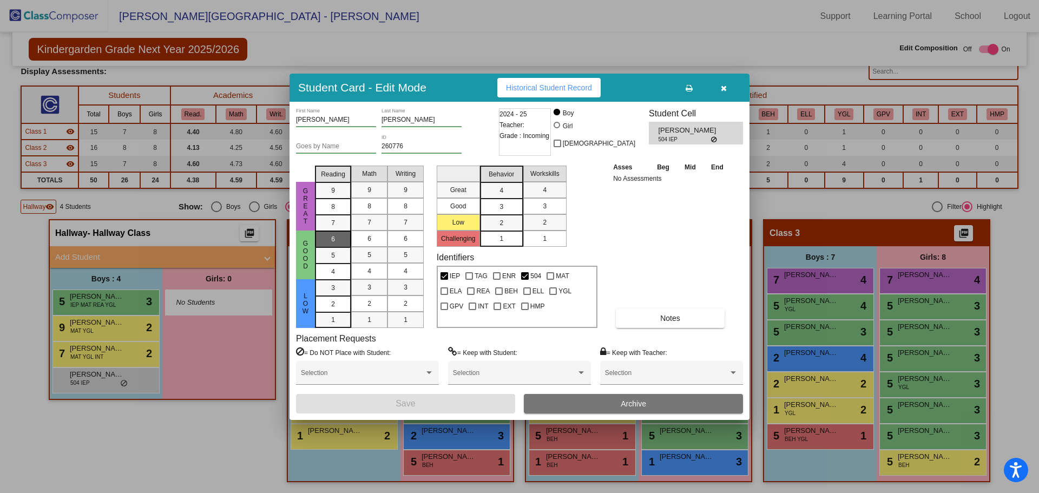
click at [333, 238] on span "6" at bounding box center [333, 239] width 4 height 10
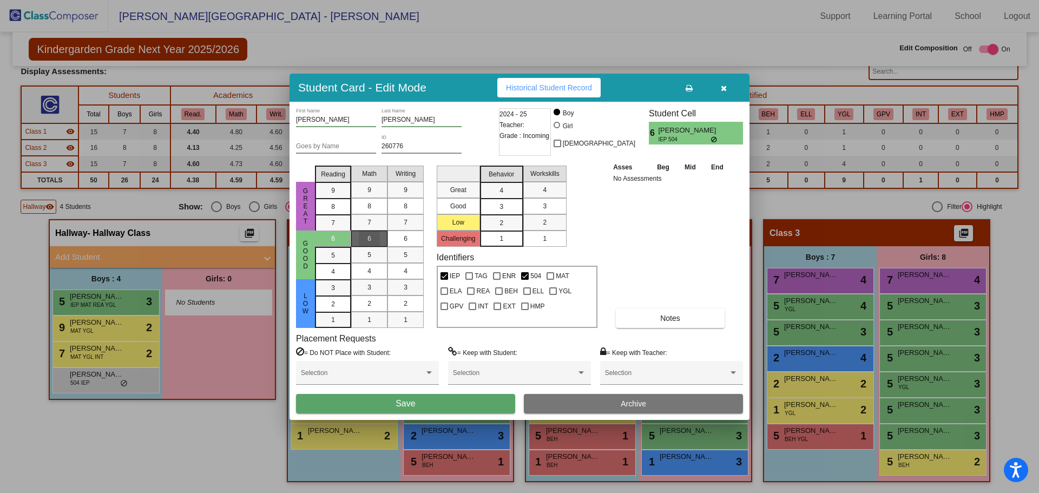
click at [362, 234] on div "6" at bounding box center [369, 239] width 21 height 16
click at [399, 233] on div "6" at bounding box center [405, 239] width 21 height 16
click at [415, 403] on span "Save" at bounding box center [405, 403] width 19 height 9
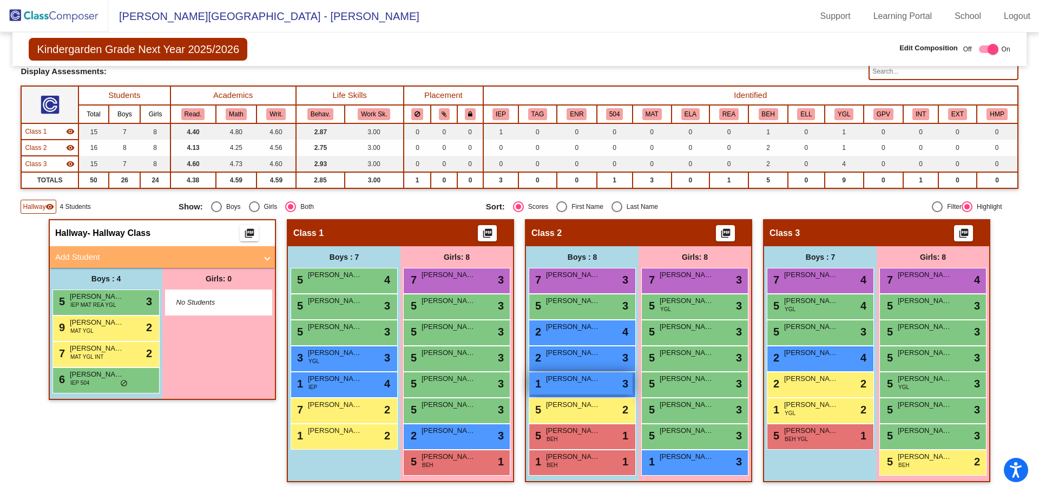
click at [611, 373] on div "1 [PERSON_NAME] lock do_not_disturb_alt 3" at bounding box center [580, 383] width 103 height 22
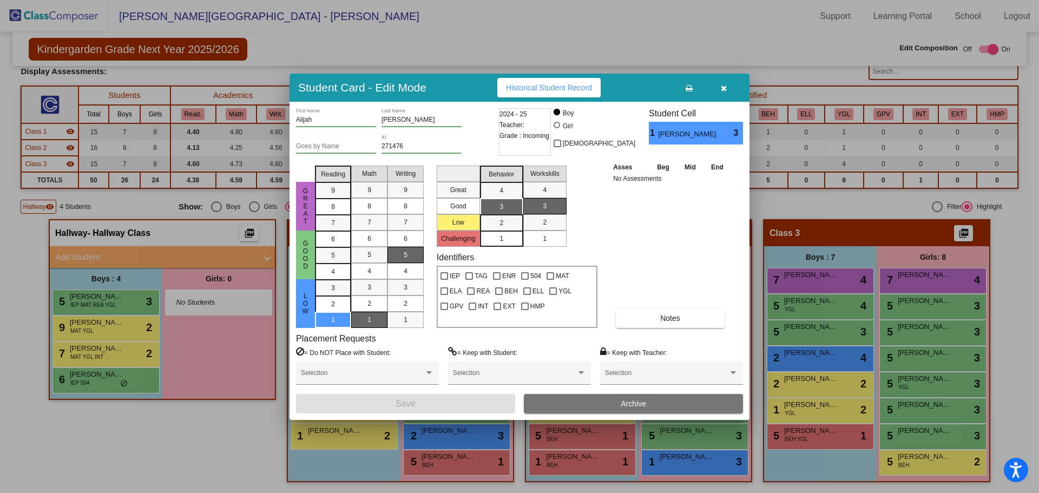
click at [728, 84] on button "button" at bounding box center [723, 87] width 35 height 19
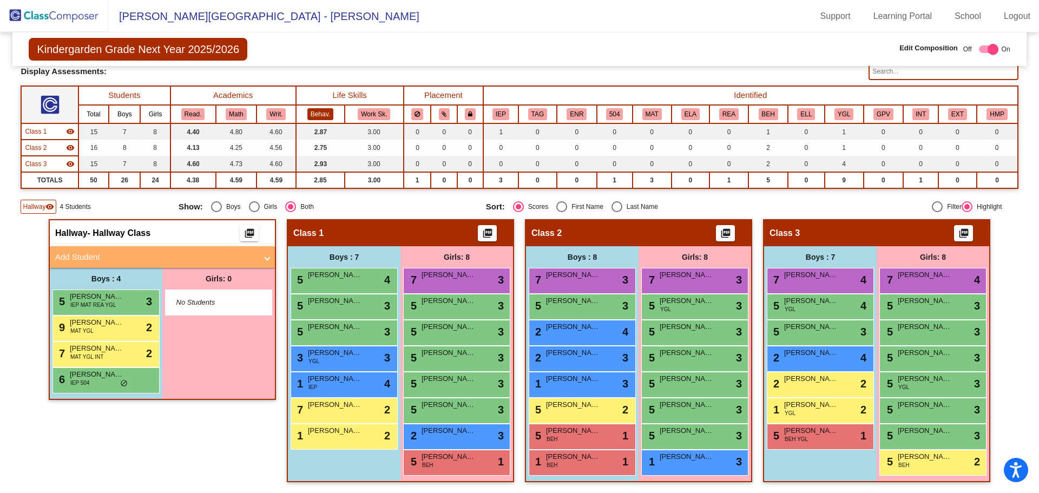
click at [330, 117] on button "Behav." at bounding box center [320, 114] width 26 height 12
click at [587, 388] on div "1 [PERSON_NAME] lock do_not_disturb_alt 3" at bounding box center [580, 383] width 103 height 22
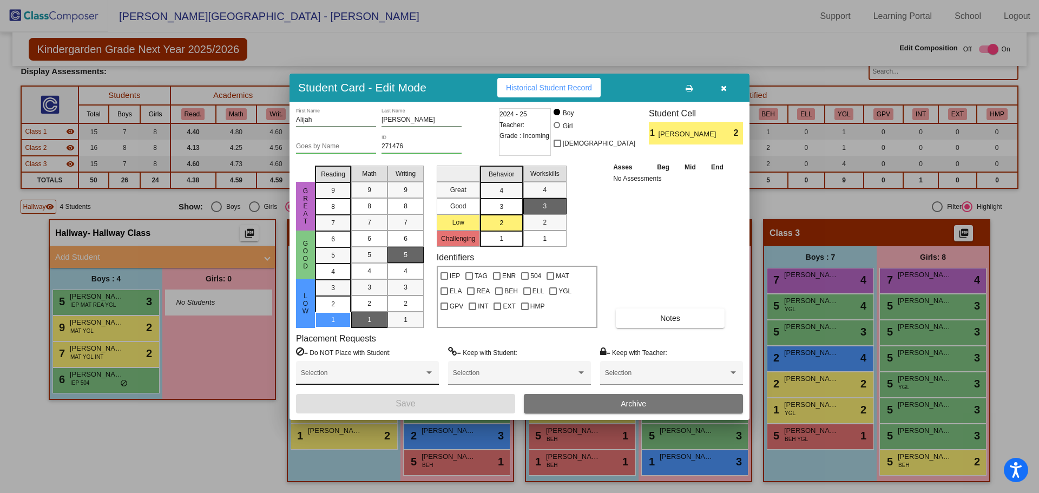
click at [421, 371] on div "Selection" at bounding box center [367, 375] width 133 height 19
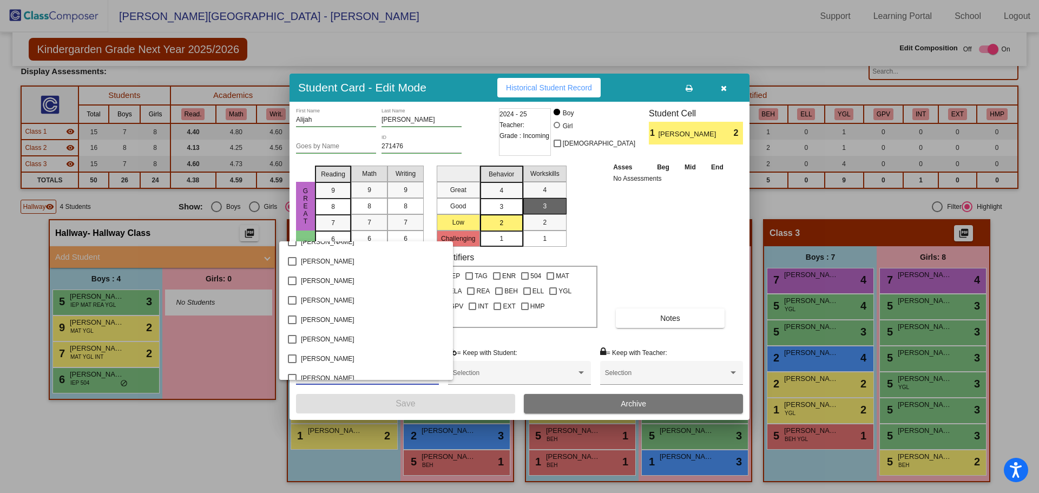
scroll to position [656, 0]
click at [296, 332] on mat-pseudo-checkbox at bounding box center [292, 335] width 9 height 9
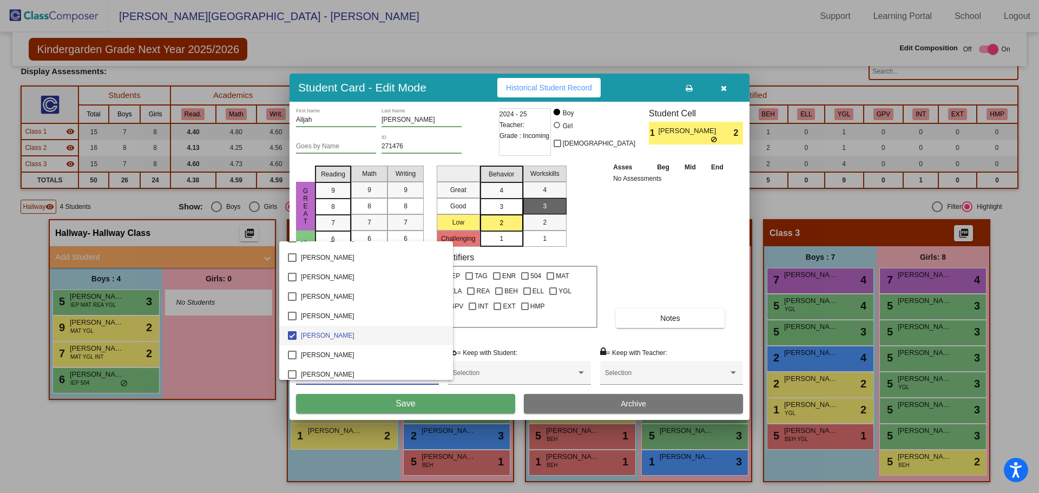
click at [434, 406] on div at bounding box center [519, 246] width 1039 height 493
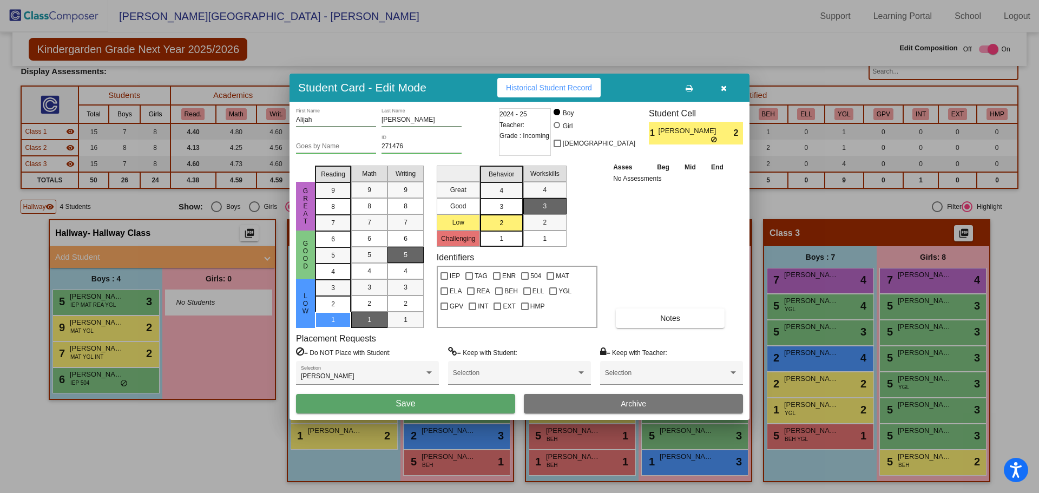
click at [434, 406] on button "Save" at bounding box center [405, 403] width 219 height 19
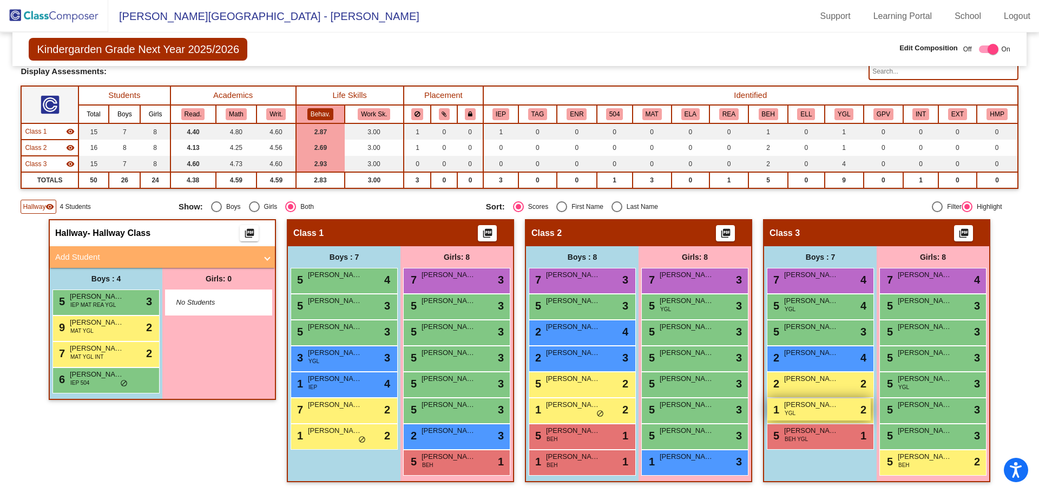
click at [787, 410] on span "YGL" at bounding box center [790, 413] width 11 height 8
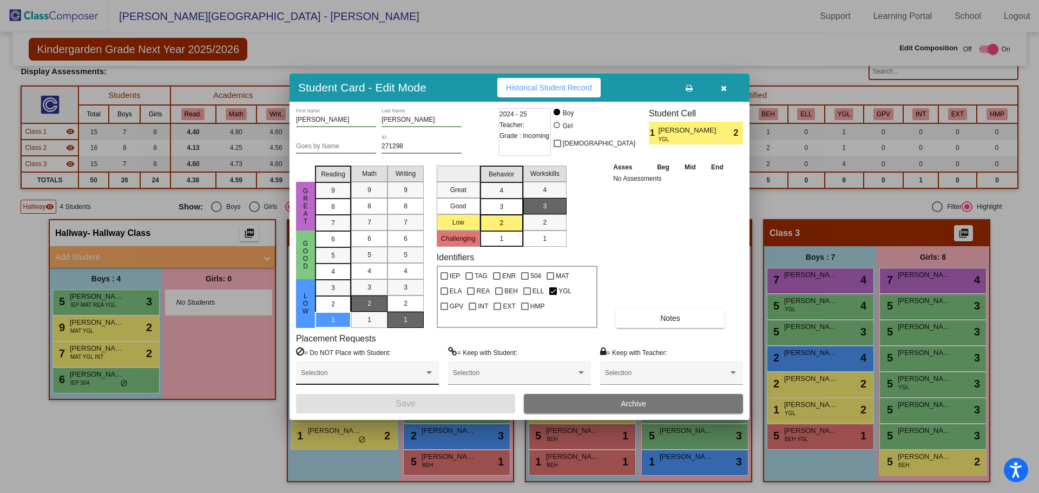
click at [379, 373] on span at bounding box center [362, 377] width 123 height 8
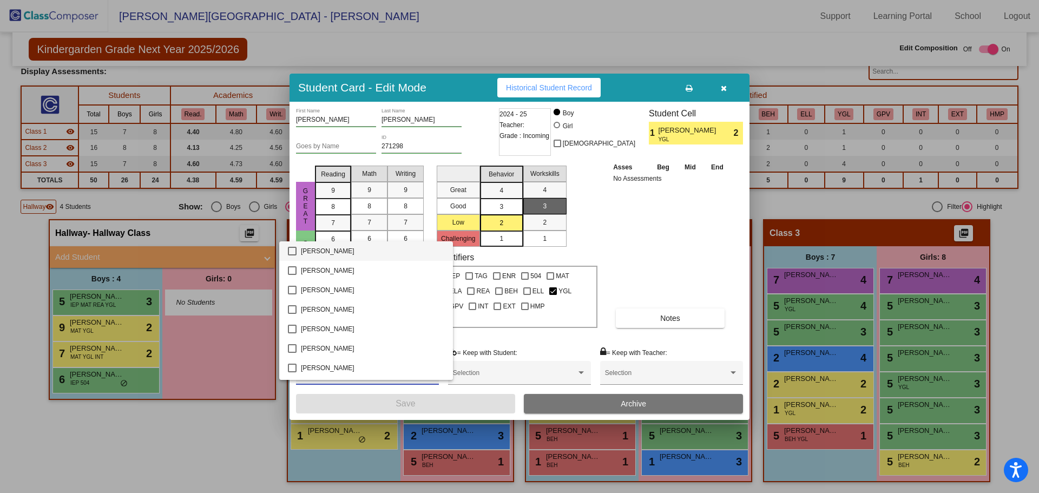
click at [726, 84] on div at bounding box center [519, 246] width 1039 height 493
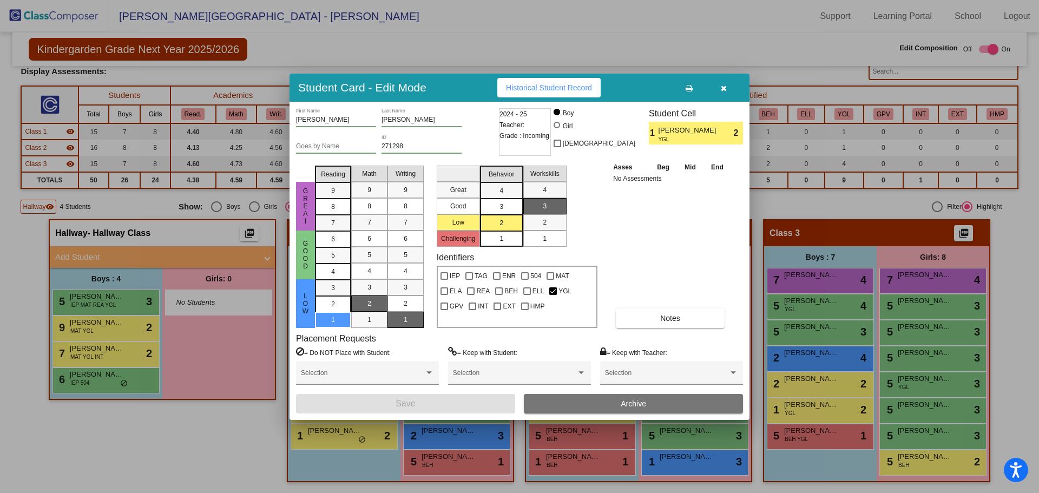
click at [723, 88] on icon "button" at bounding box center [724, 88] width 6 height 8
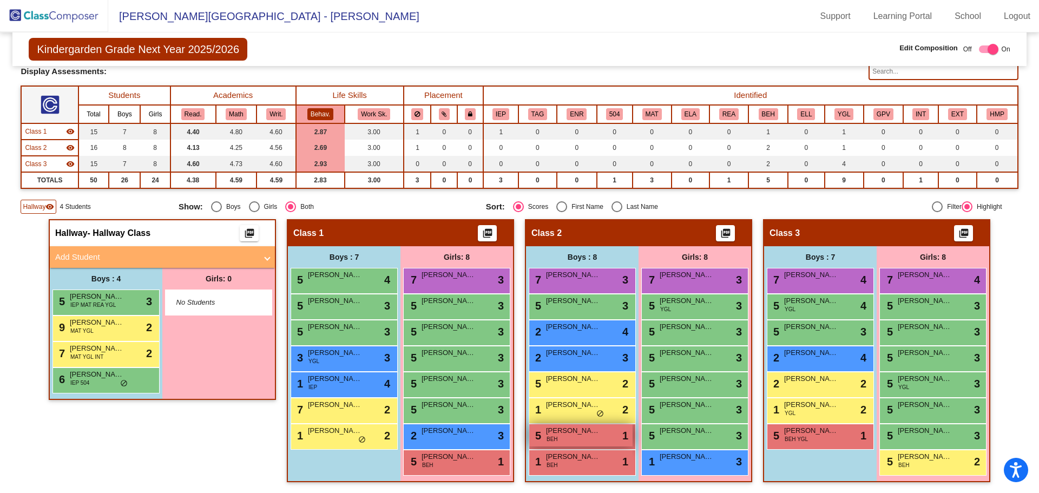
click at [568, 441] on div "5 [PERSON_NAME] BEH lock do_not_disturb_alt 1" at bounding box center [580, 435] width 103 height 22
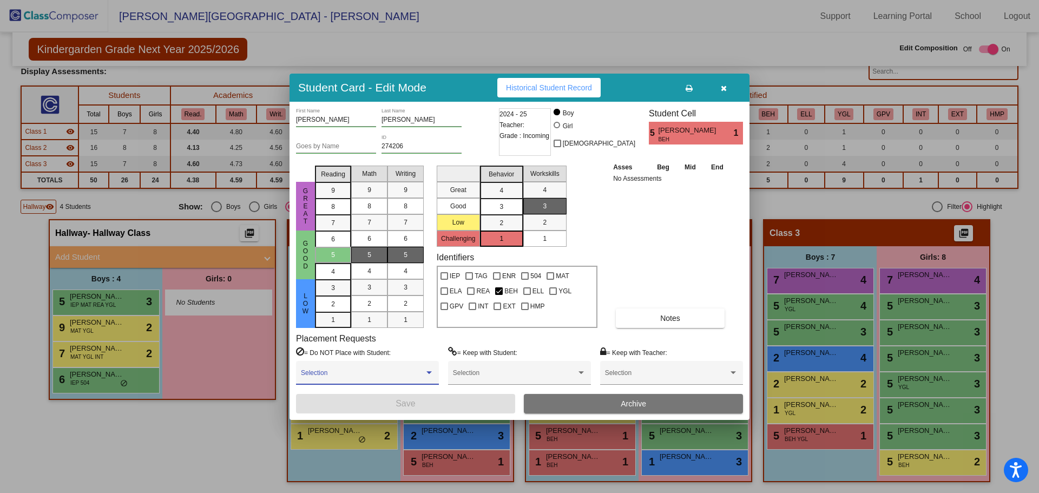
click at [341, 379] on span at bounding box center [362, 377] width 123 height 8
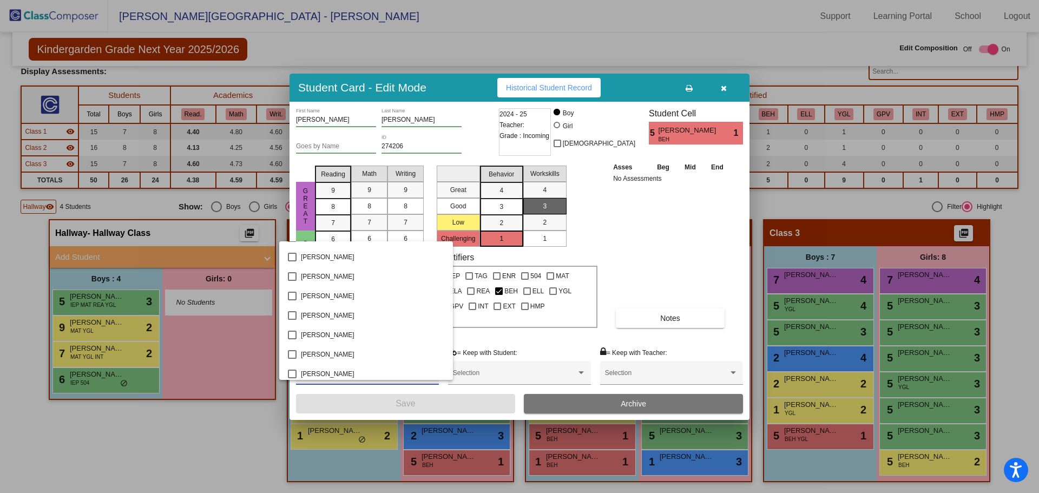
scroll to position [755, 0]
click at [318, 290] on span "[PERSON_NAME]" at bounding box center [372, 295] width 143 height 19
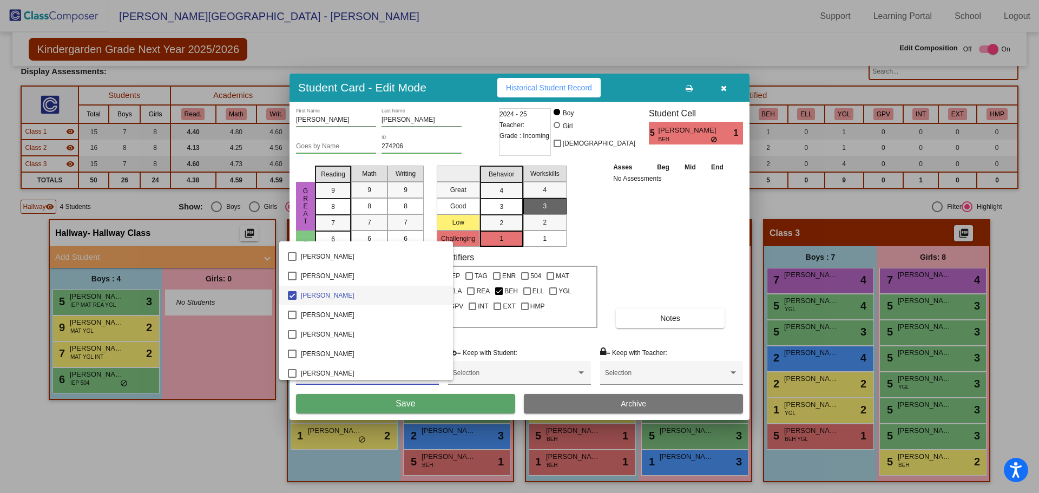
click at [391, 405] on div at bounding box center [519, 246] width 1039 height 493
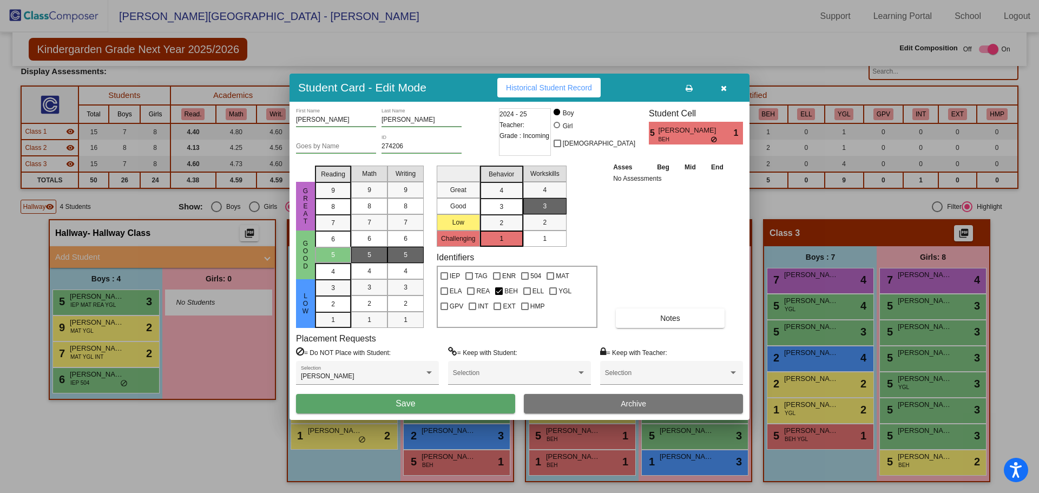
click at [391, 405] on button "Save" at bounding box center [405, 403] width 219 height 19
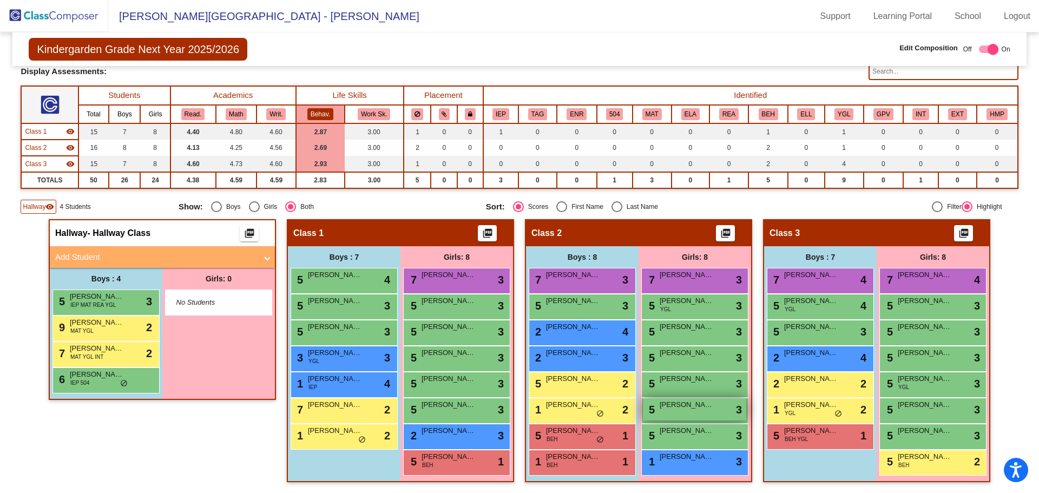
click at [674, 420] on div "5 [PERSON_NAME] lock do_not_disturb_alt 3" at bounding box center [694, 409] width 103 height 22
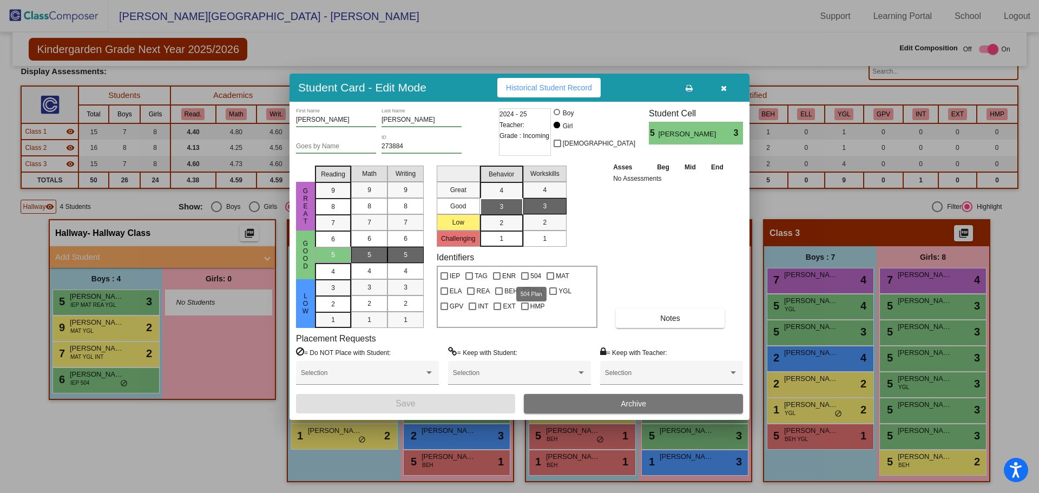
click at [523, 274] on div at bounding box center [525, 276] width 8 height 8
click at [525, 280] on input "504" at bounding box center [525, 280] width 1 height 1
checkbox input "true"
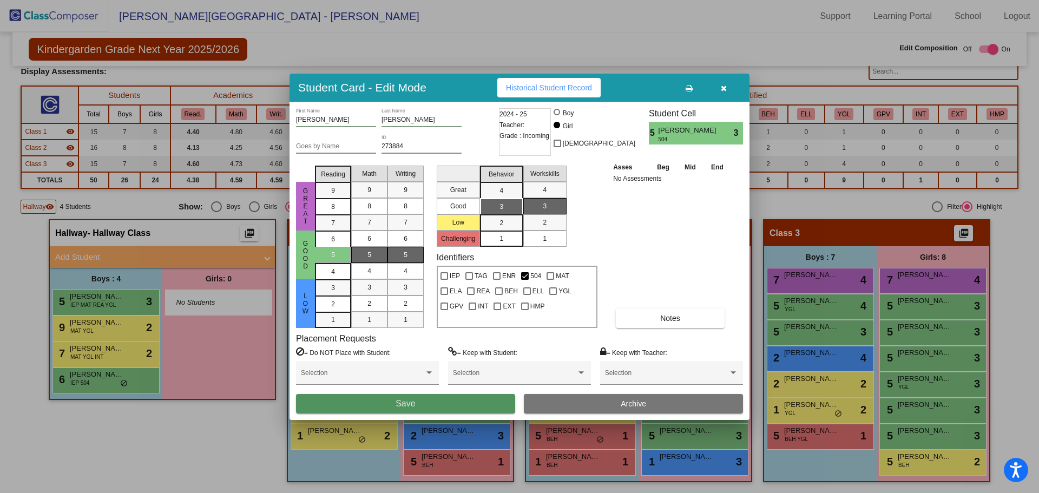
click at [449, 401] on button "Save" at bounding box center [405, 403] width 219 height 19
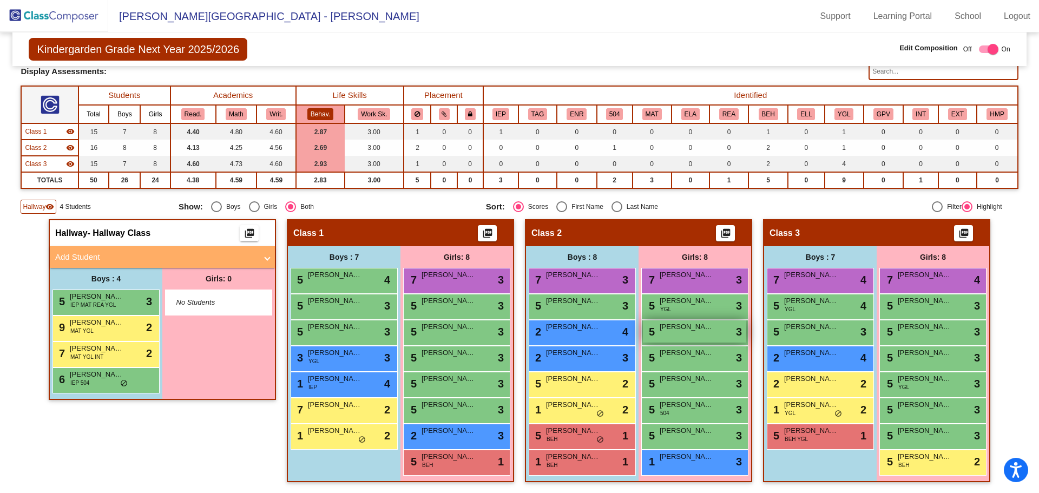
click at [685, 336] on div "5 [PERSON_NAME] lock do_not_disturb_alt 3" at bounding box center [694, 331] width 103 height 22
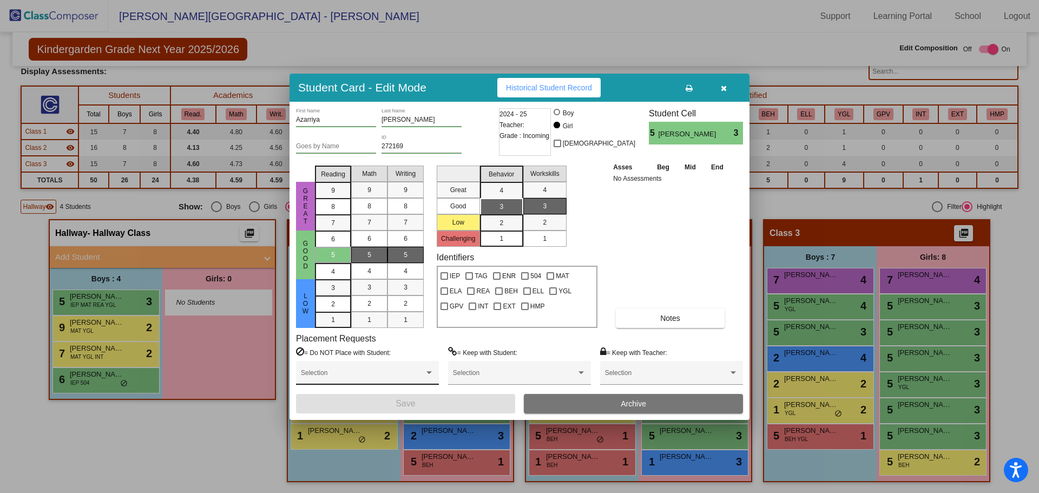
click at [426, 369] on div "Selection" at bounding box center [367, 375] width 133 height 19
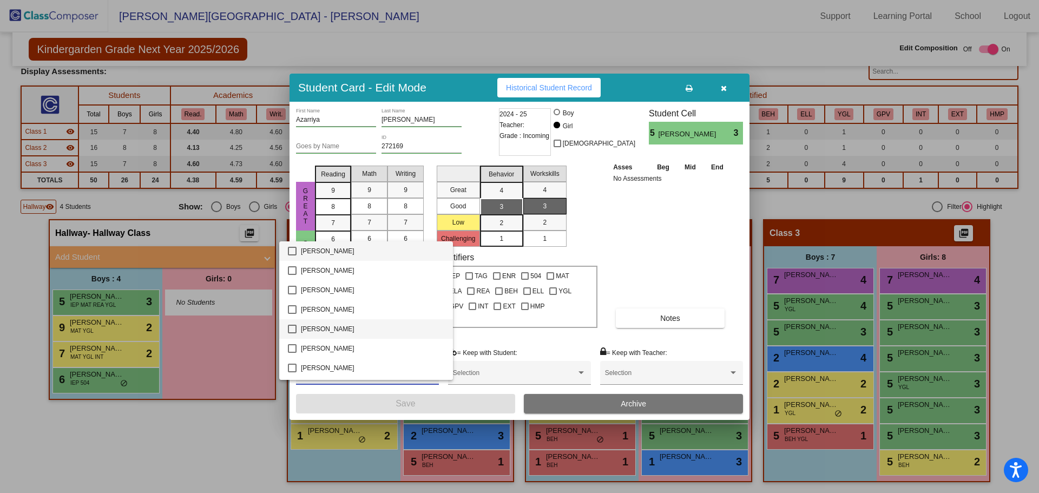
click at [396, 330] on span "[PERSON_NAME]" at bounding box center [372, 328] width 143 height 19
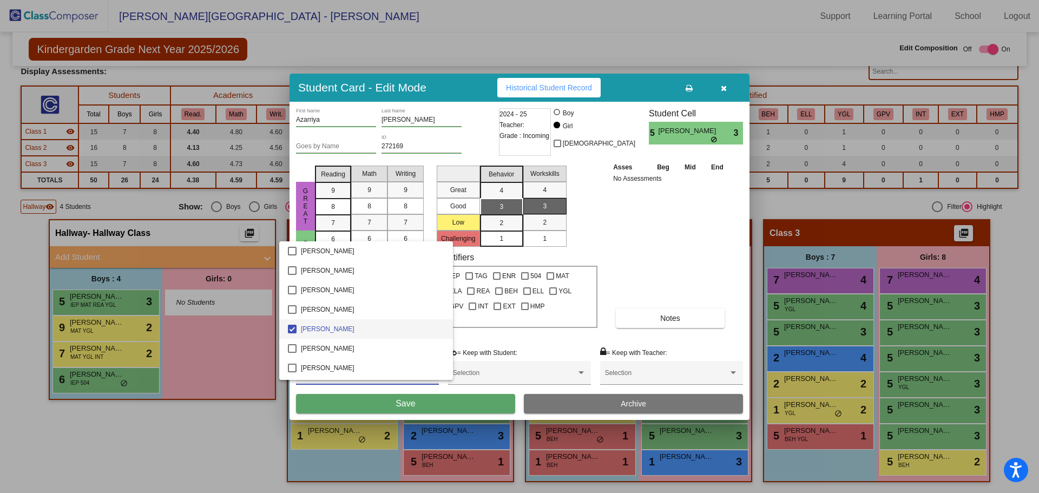
click at [431, 404] on div at bounding box center [519, 246] width 1039 height 493
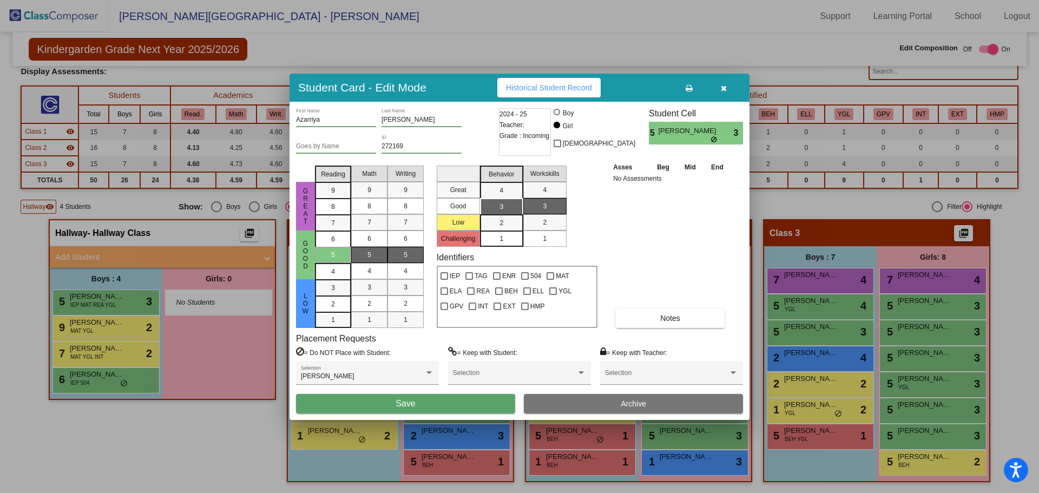
click at [431, 404] on button "Save" at bounding box center [405, 403] width 219 height 19
click at [383, 403] on button "Save" at bounding box center [405, 403] width 219 height 19
click at [463, 408] on button "Save" at bounding box center [405, 403] width 219 height 19
click at [728, 86] on button "button" at bounding box center [723, 87] width 35 height 19
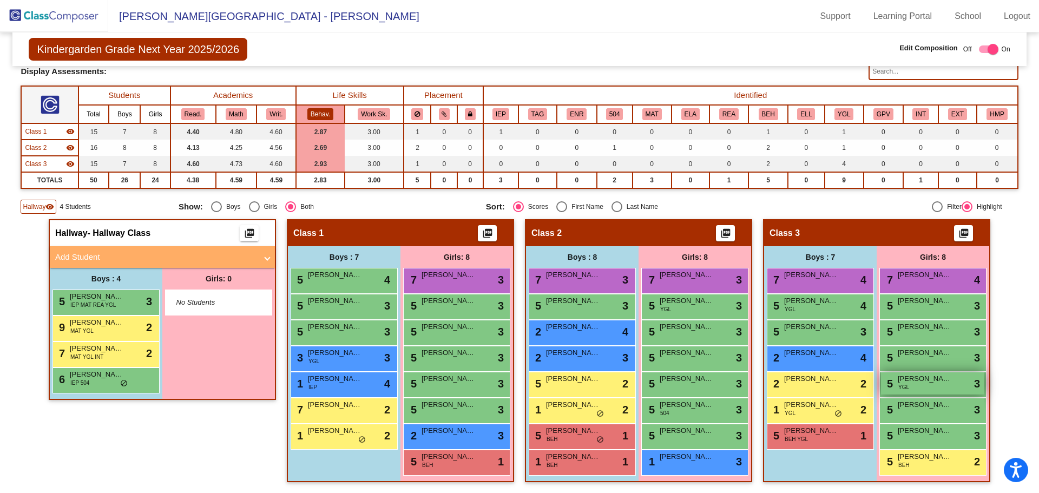
click at [915, 387] on div "5 Aria Sulli YGL lock do_not_disturb_alt 3" at bounding box center [932, 383] width 103 height 22
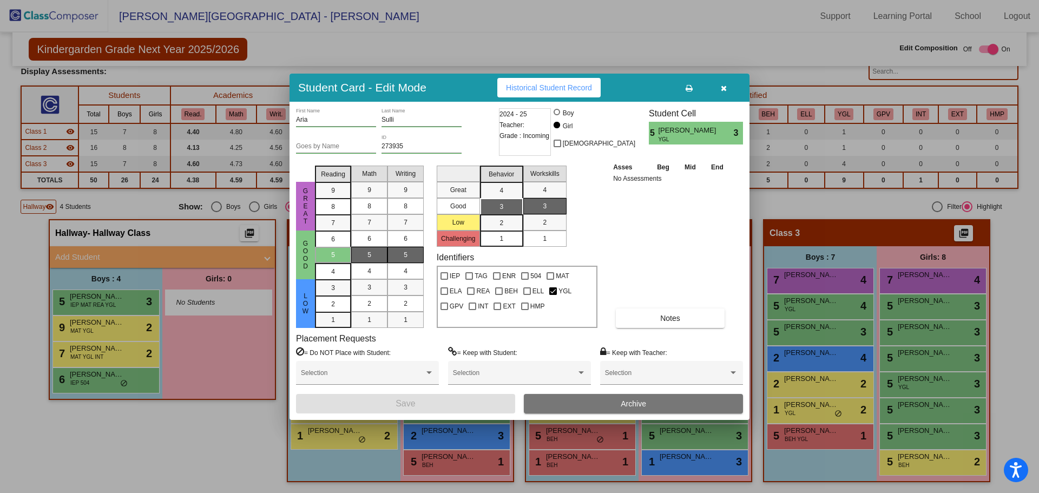
click at [721, 92] on button "button" at bounding box center [723, 87] width 35 height 19
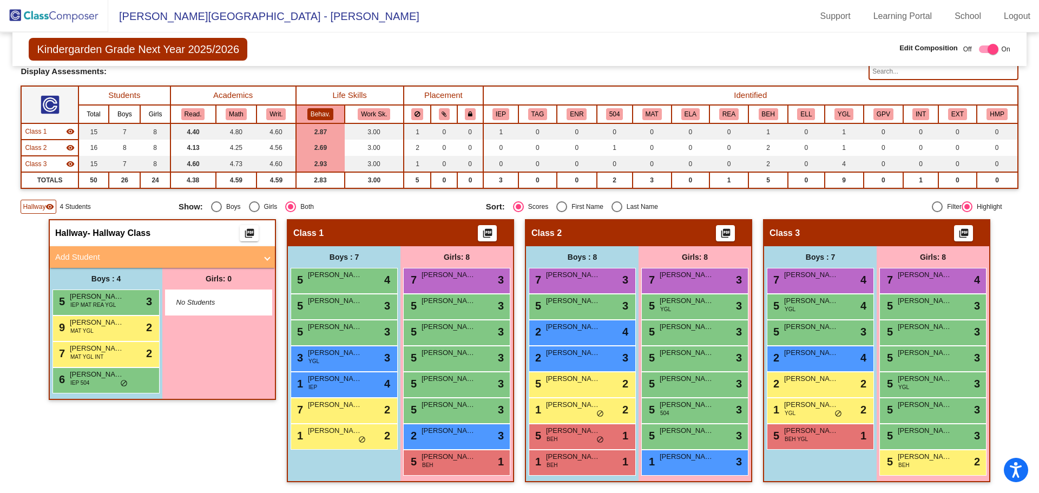
checkbox input "false"
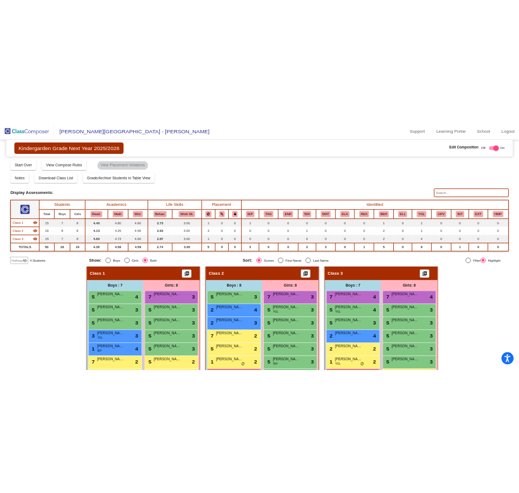
scroll to position [67, 0]
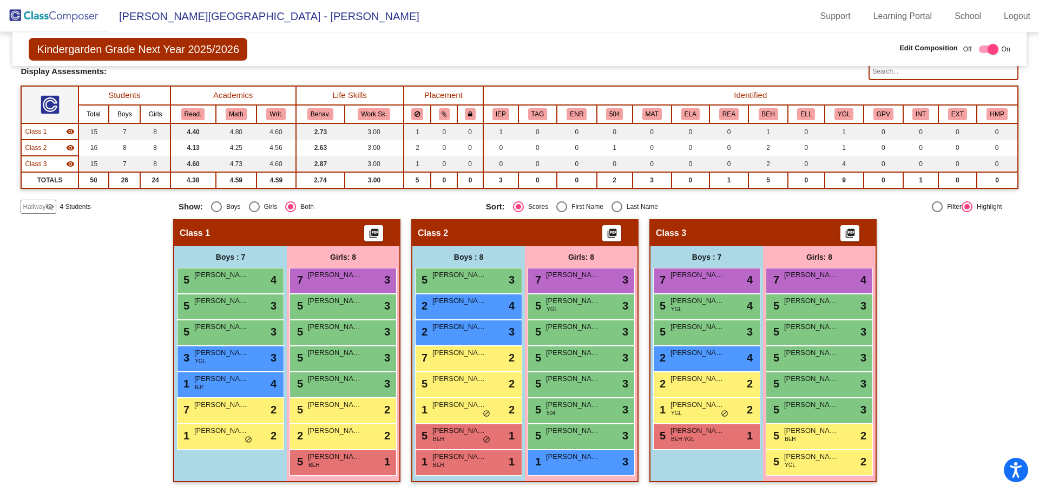
click at [34, 207] on span "Hallway" at bounding box center [34, 207] width 23 height 10
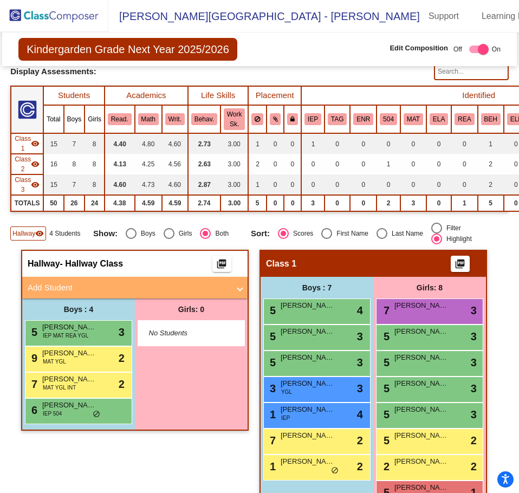
click at [74, 14] on img at bounding box center [54, 16] width 108 height 32
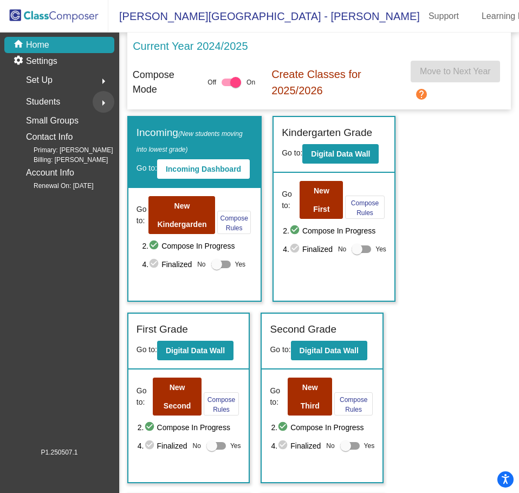
click at [100, 105] on mat-icon "arrow_right" at bounding box center [103, 102] width 13 height 13
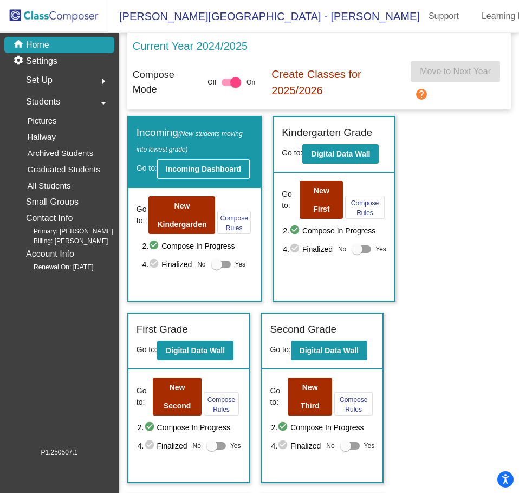
click at [215, 169] on b "Incoming Dashboard" at bounding box center [203, 169] width 75 height 9
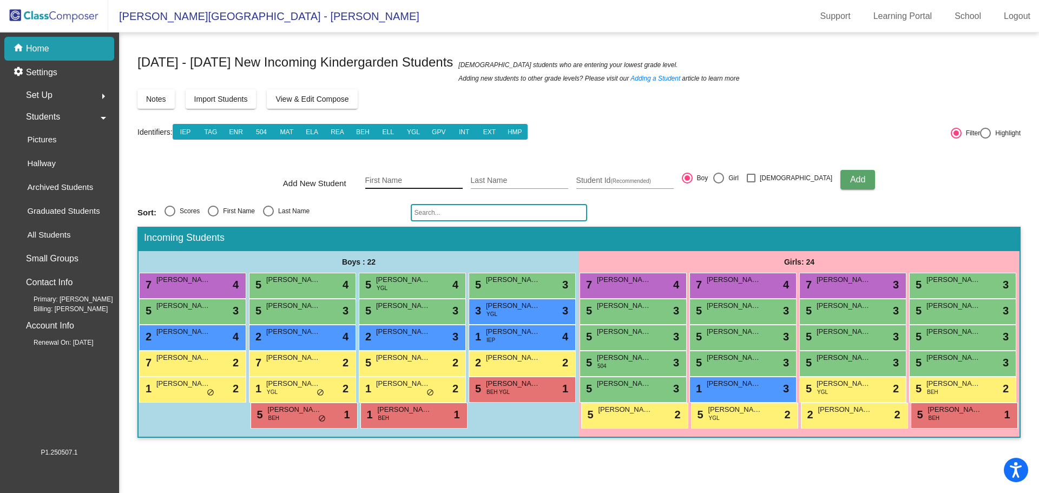
click at [400, 182] on input "First Name" at bounding box center [413, 180] width 97 height 9
type input "j"
type input "Jacob"
type input "Bower"
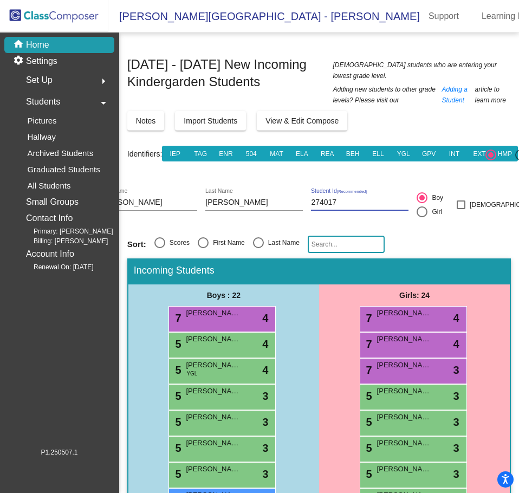
type input "274017"
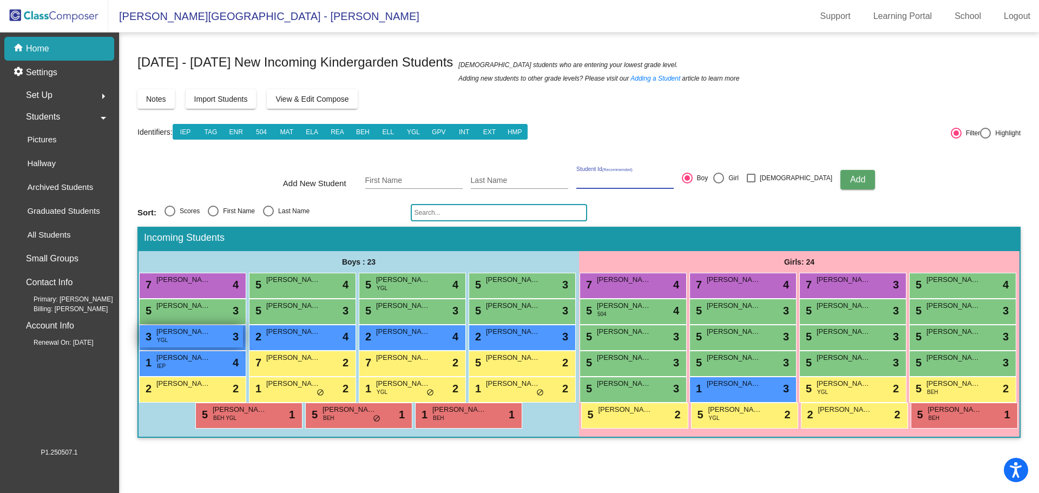
scroll to position [1, 0]
click at [52, 41] on div "home Home" at bounding box center [59, 49] width 110 height 24
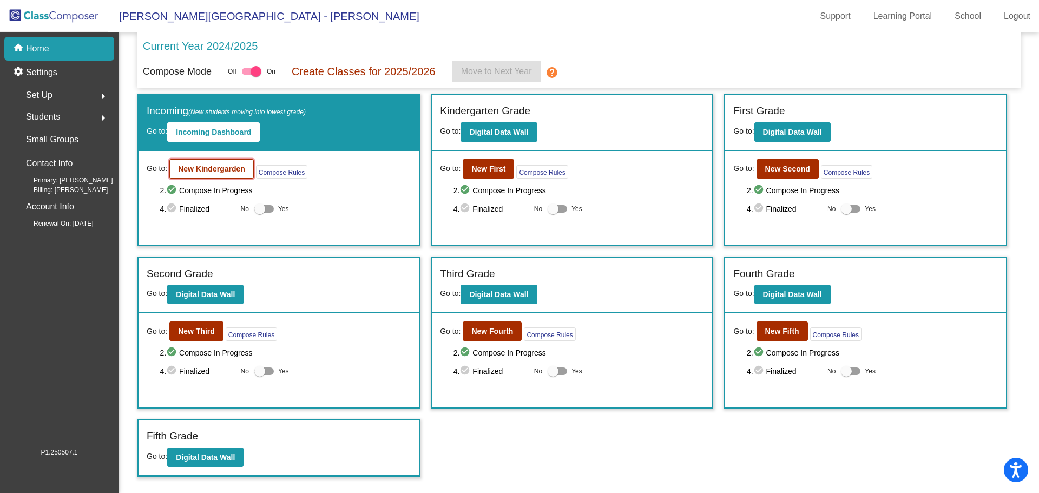
click at [213, 168] on b "New Kindergarden" at bounding box center [211, 169] width 67 height 9
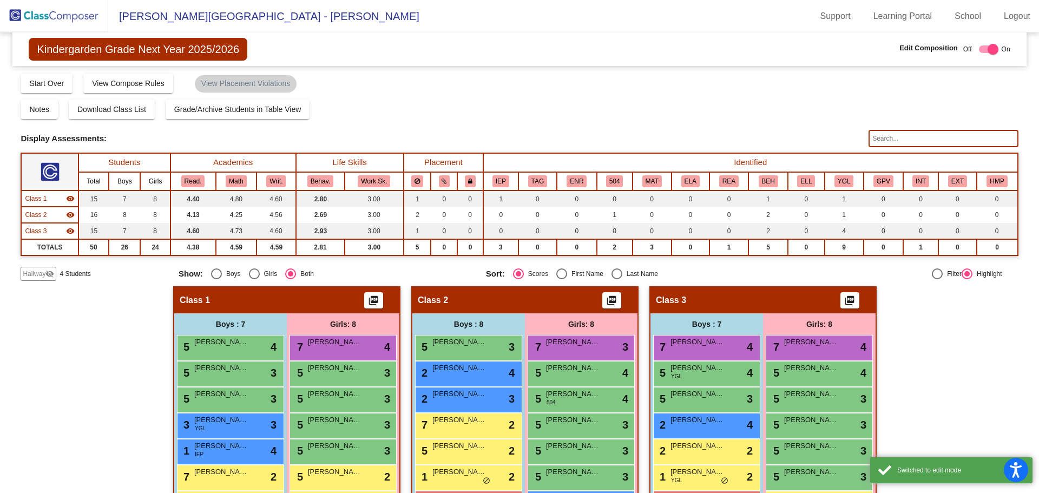
scroll to position [67, 0]
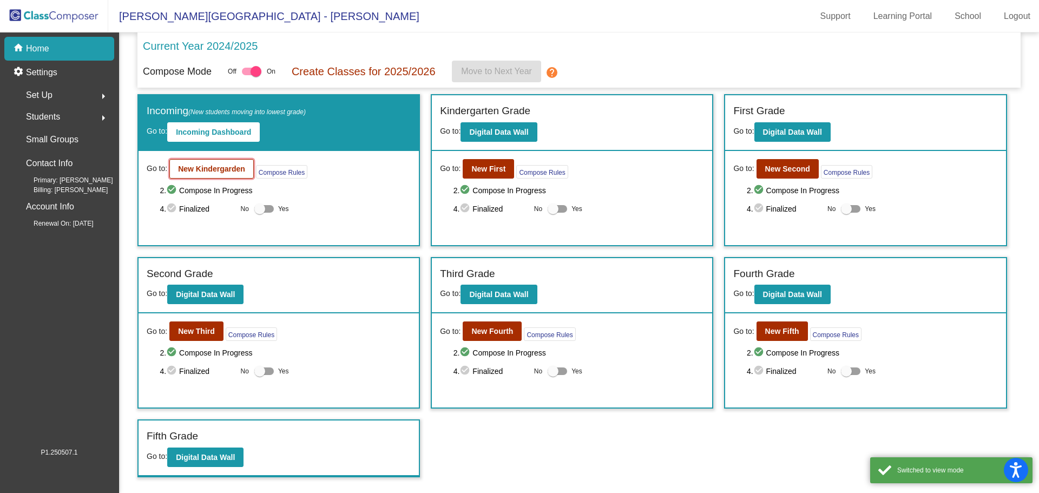
click at [220, 167] on b "New Kindergarden" at bounding box center [211, 169] width 67 height 9
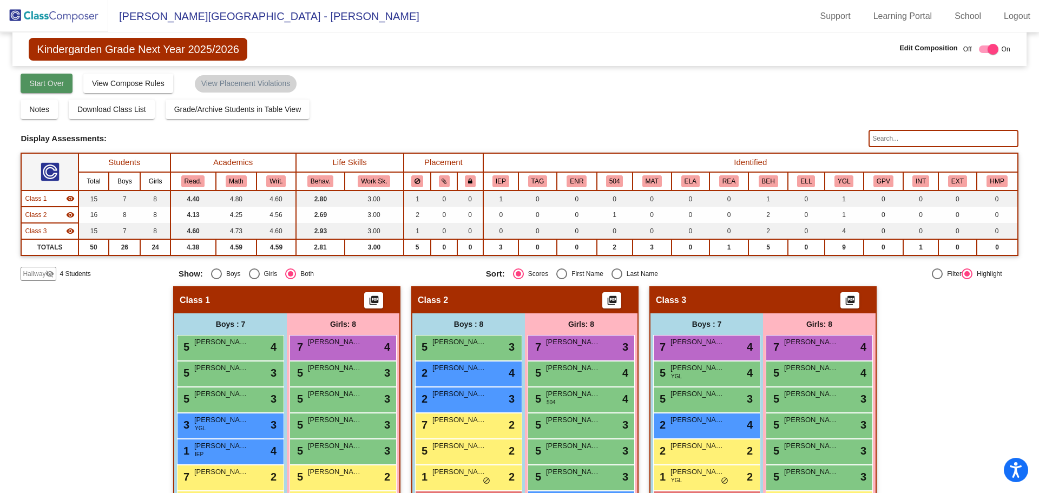
click at [54, 87] on span "Start Over" at bounding box center [46, 83] width 35 height 9
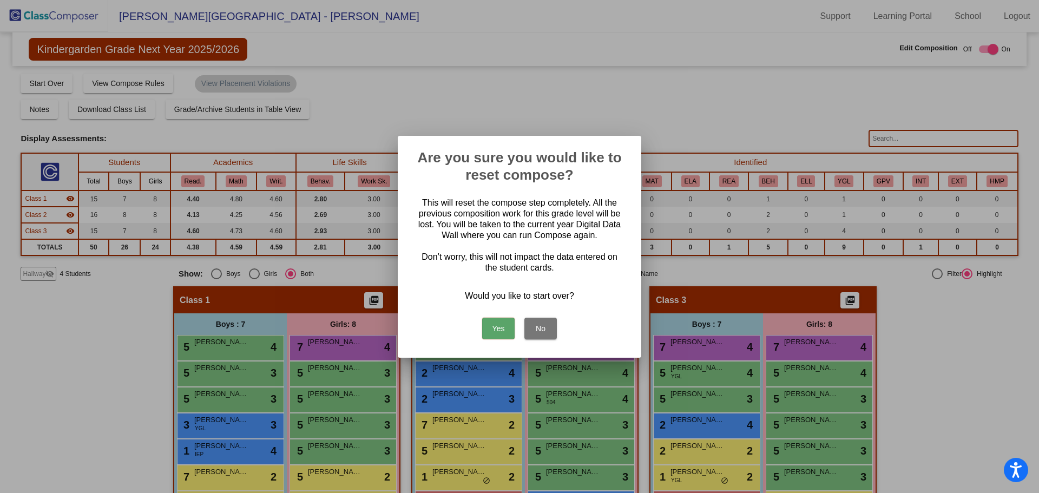
click at [493, 327] on button "Yes" at bounding box center [498, 329] width 32 height 22
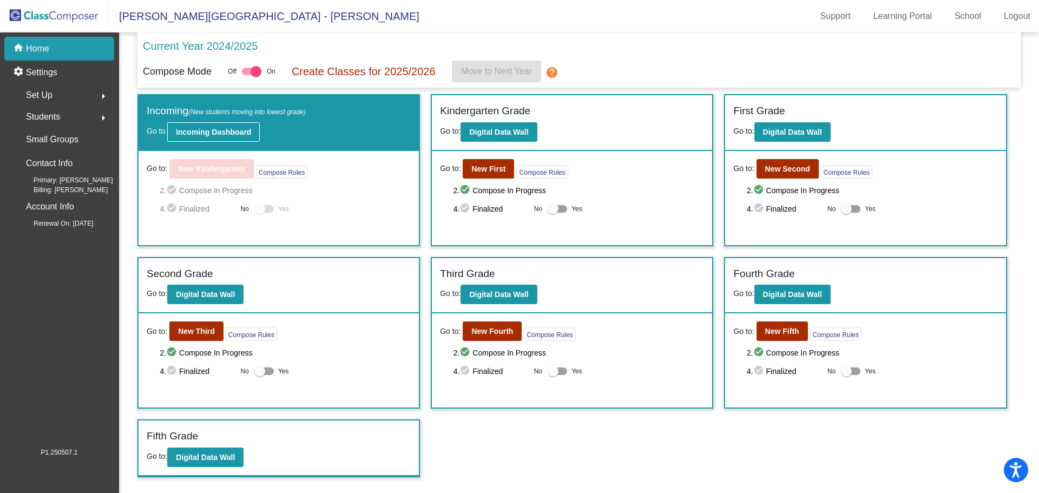
click at [208, 129] on b "Incoming Dashboard" at bounding box center [213, 132] width 75 height 9
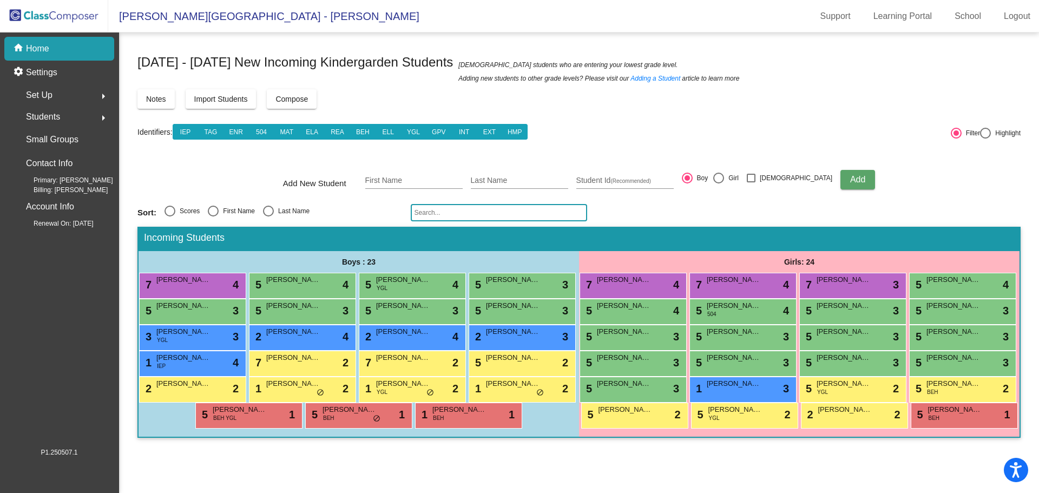
click at [290, 106] on button "Compose" at bounding box center [292, 98] width 50 height 19
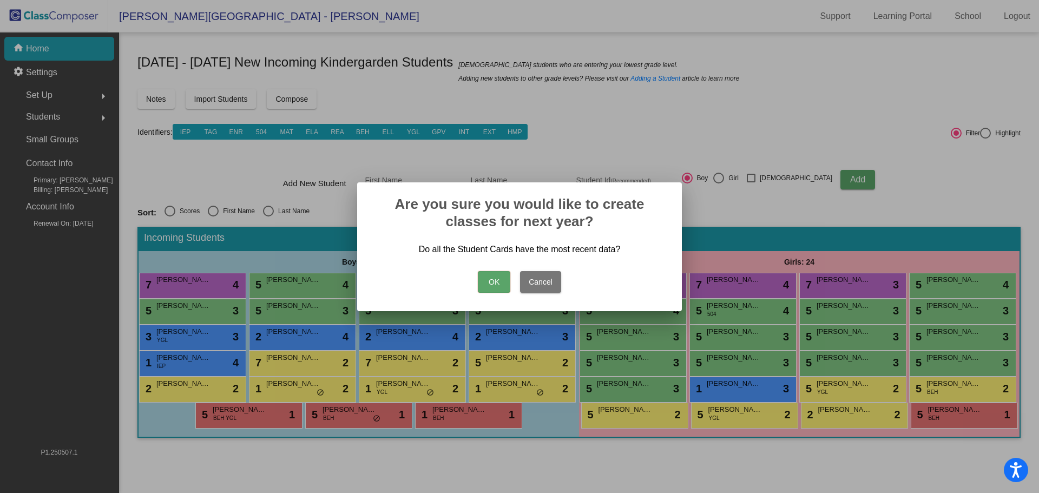
click at [486, 280] on button "OK" at bounding box center [494, 282] width 32 height 22
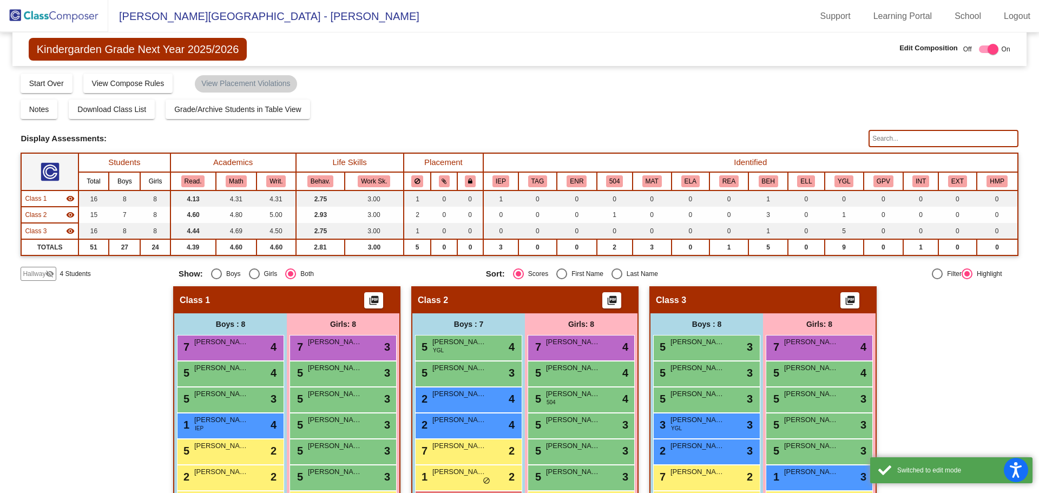
scroll to position [67, 0]
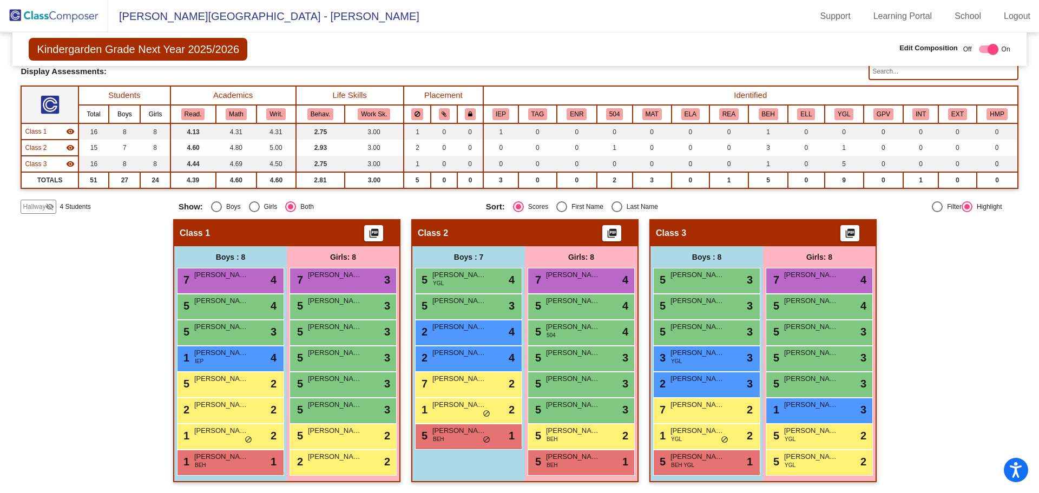
click at [34, 211] on span "Hallway" at bounding box center [34, 207] width 23 height 10
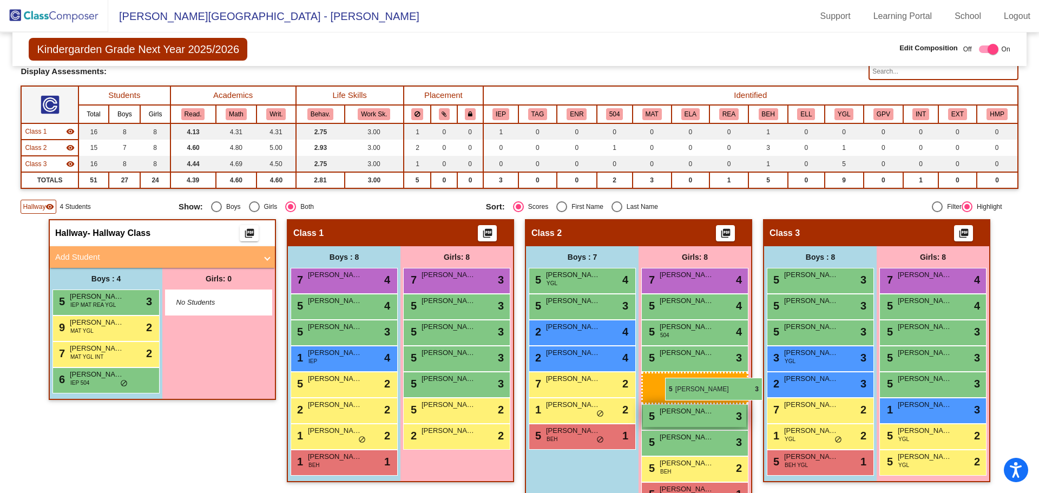
drag, startPoint x: 453, startPoint y: 358, endPoint x: 662, endPoint y: 377, distance: 209.8
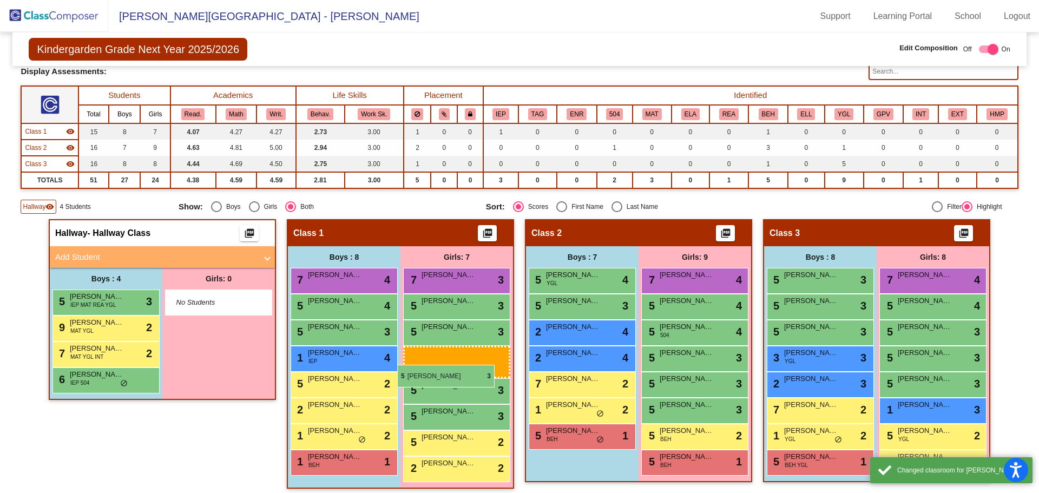
drag, startPoint x: 667, startPoint y: 353, endPoint x: 403, endPoint y: 371, distance: 265.3
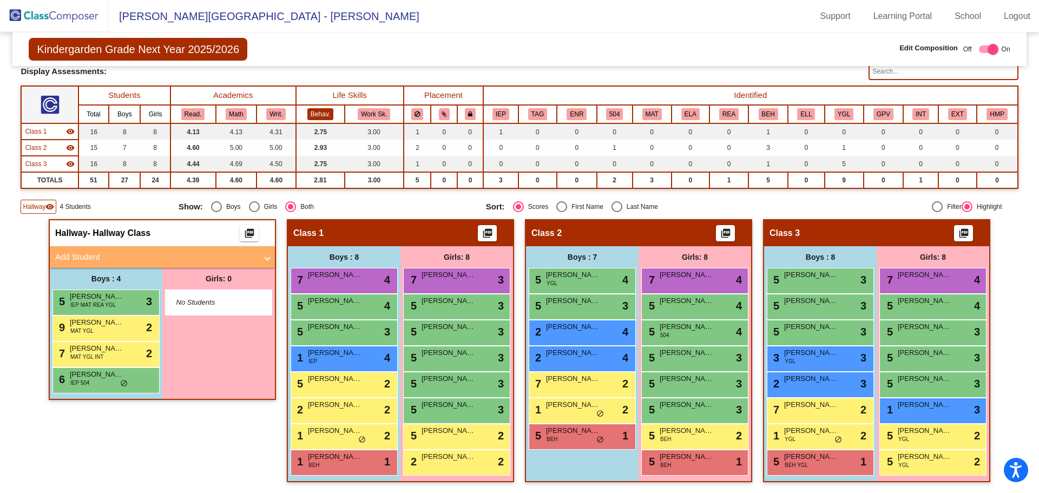
click at [322, 114] on button "Behav." at bounding box center [320, 114] width 26 height 12
click at [110, 336] on div "9 [PERSON_NAME] MAT YGL lock do_not_disturb_alt 2" at bounding box center [104, 327] width 103 height 22
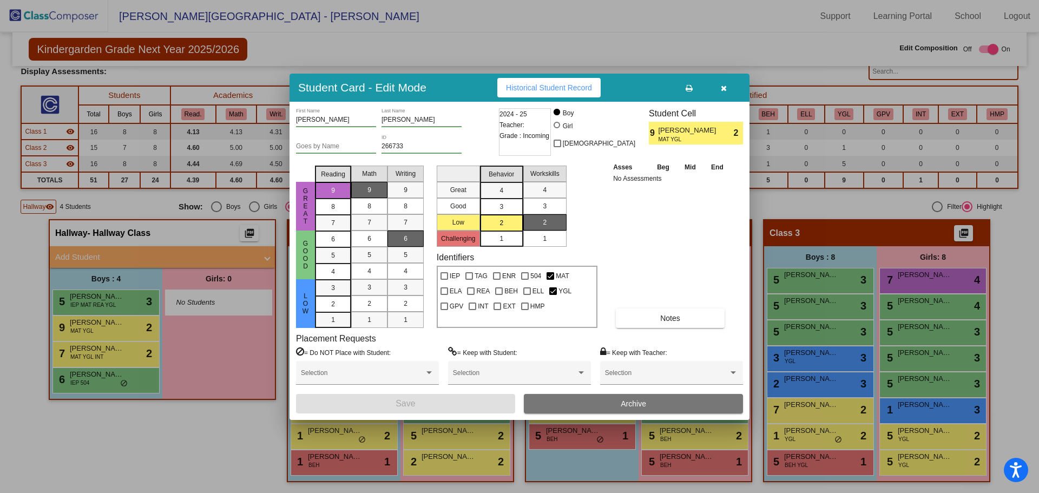
click at [495, 199] on div "3" at bounding box center [501, 190] width 21 height 16
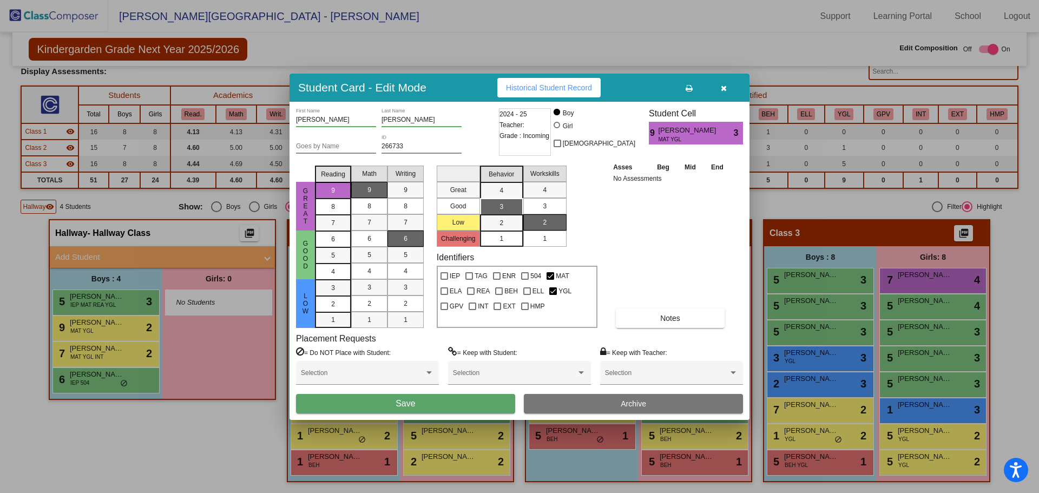
click at [397, 402] on span "Save" at bounding box center [405, 403] width 19 height 9
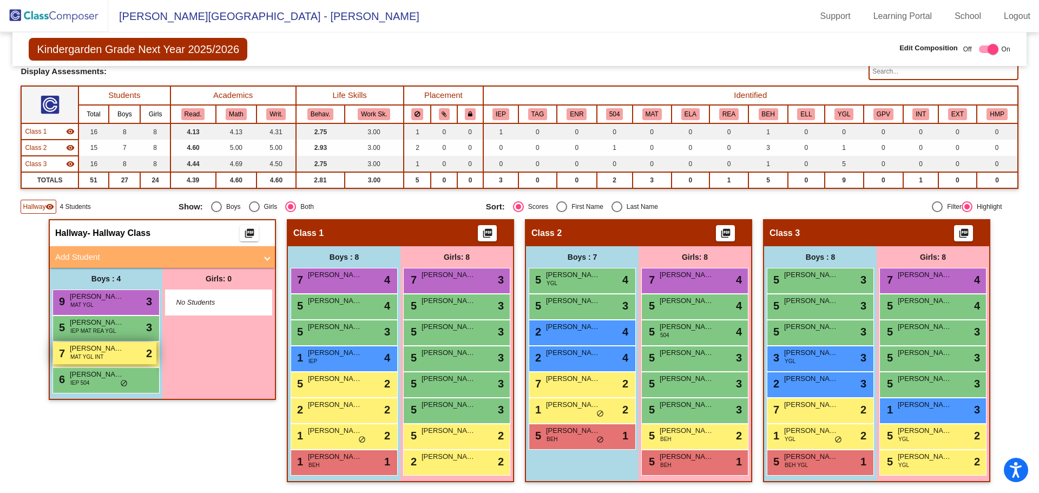
click at [91, 356] on span "MAT YGL INT" at bounding box center [86, 357] width 33 height 8
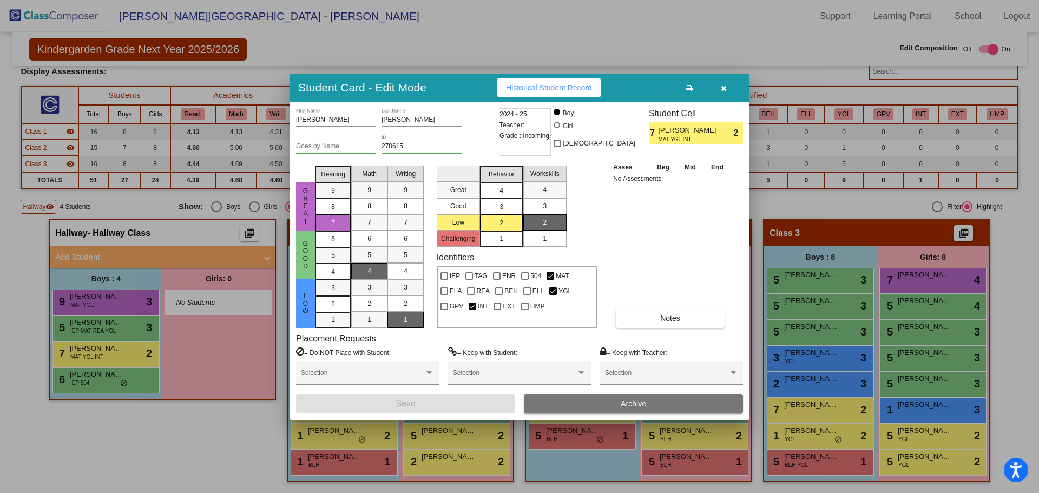
click at [503, 194] on span "4" at bounding box center [502, 191] width 4 height 10
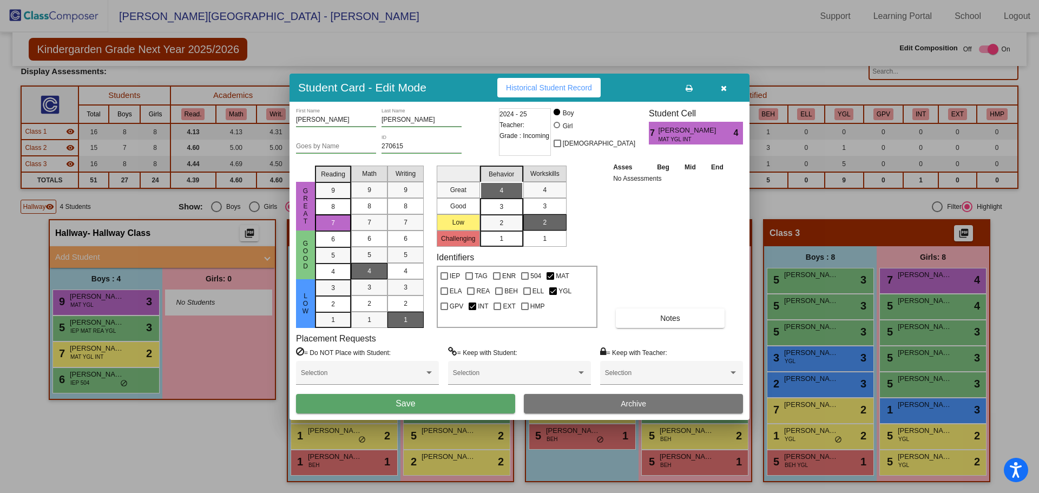
click at [381, 403] on button "Save" at bounding box center [405, 403] width 219 height 19
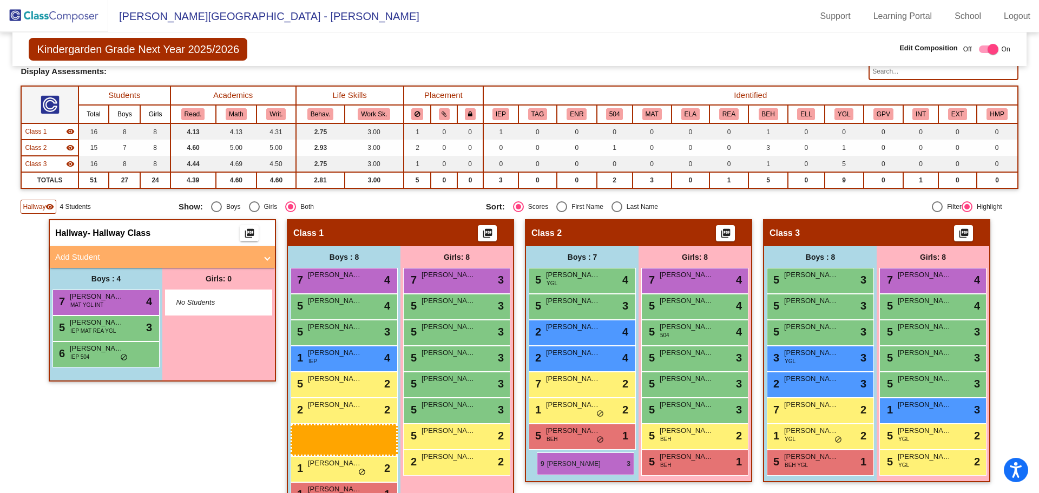
drag, startPoint x: 112, startPoint y: 304, endPoint x: 537, endPoint y: 453, distance: 450.1
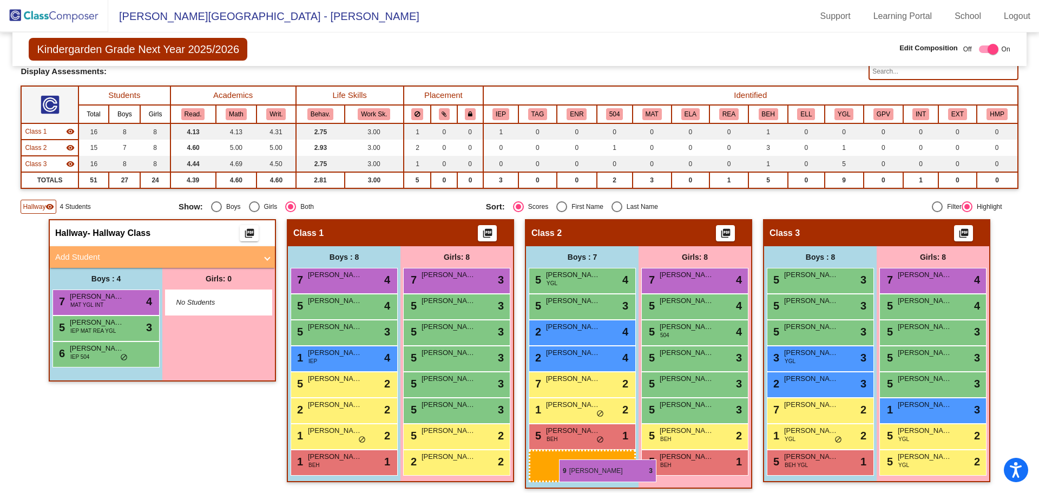
drag, startPoint x: 87, startPoint y: 304, endPoint x: 559, endPoint y: 460, distance: 497.0
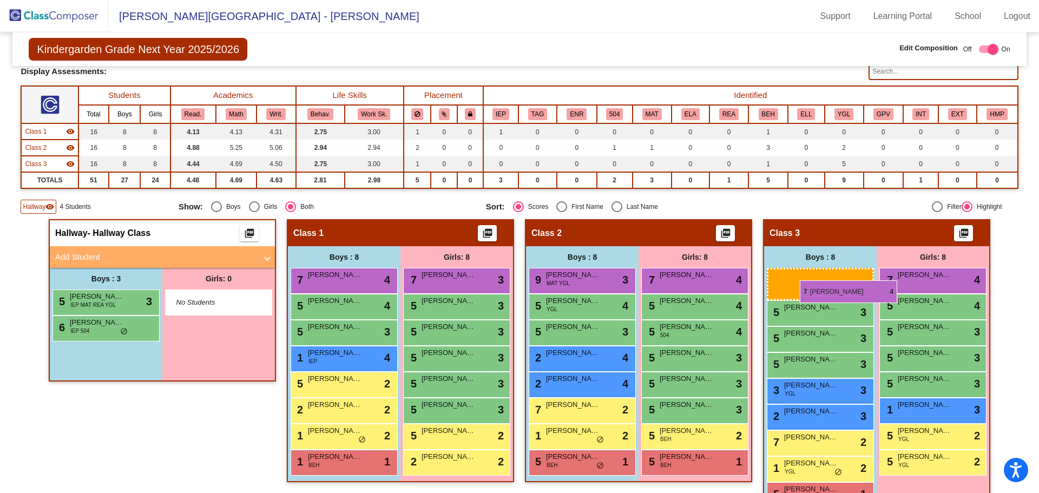
drag, startPoint x: 116, startPoint y: 304, endPoint x: 800, endPoint y: 280, distance: 683.6
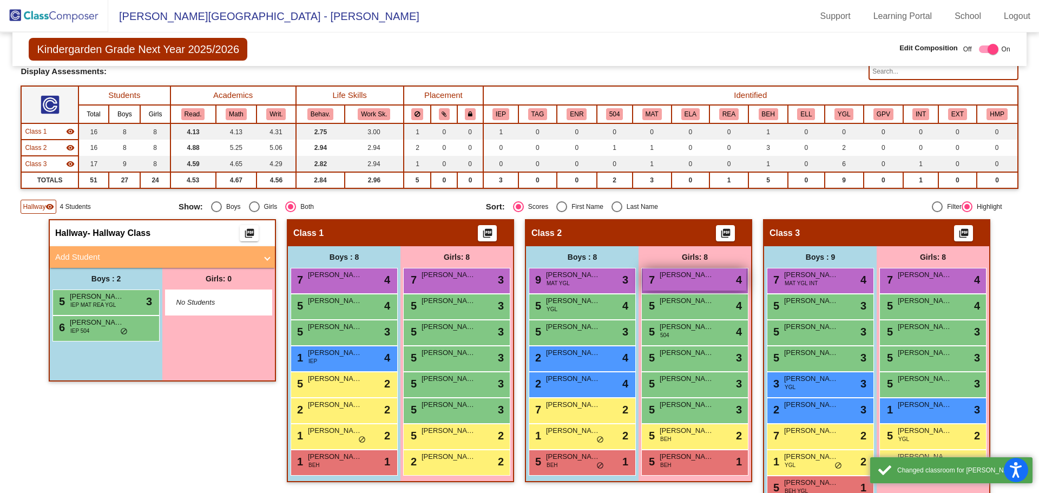
scroll to position [93, 0]
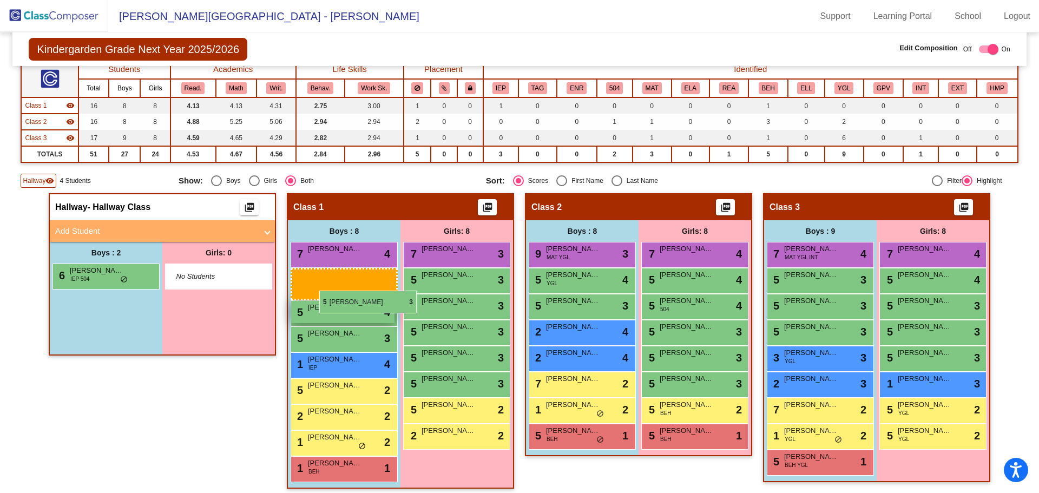
drag, startPoint x: 107, startPoint y: 283, endPoint x: 319, endPoint y: 291, distance: 211.8
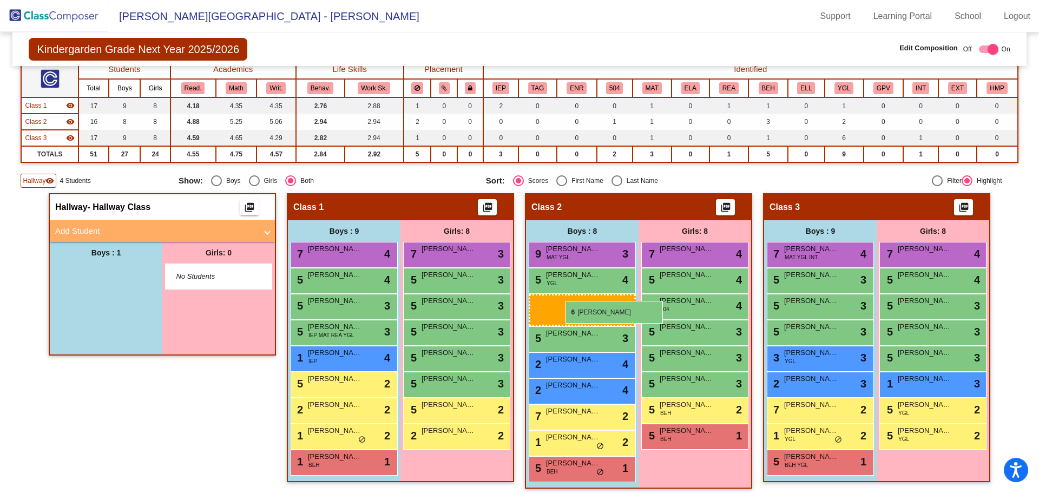
drag, startPoint x: 103, startPoint y: 272, endPoint x: 566, endPoint y: 301, distance: 463.7
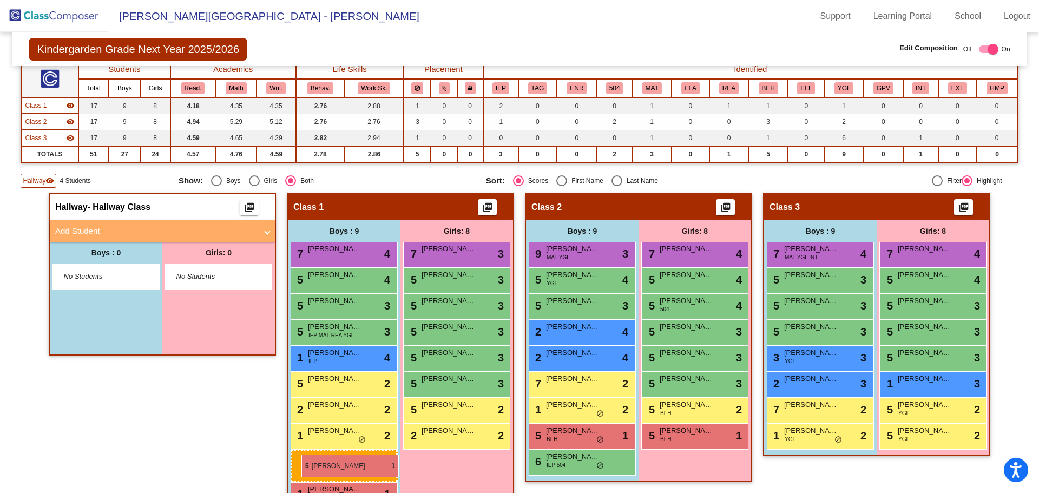
drag, startPoint x: 817, startPoint y: 460, endPoint x: 302, endPoint y: 455, distance: 515.9
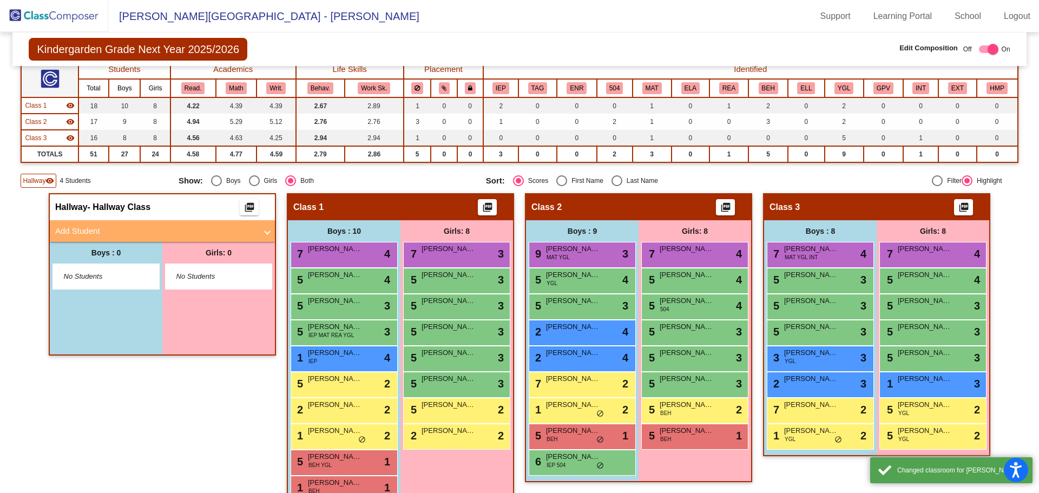
drag, startPoint x: 323, startPoint y: 487, endPoint x: 801, endPoint y: 461, distance: 478.2
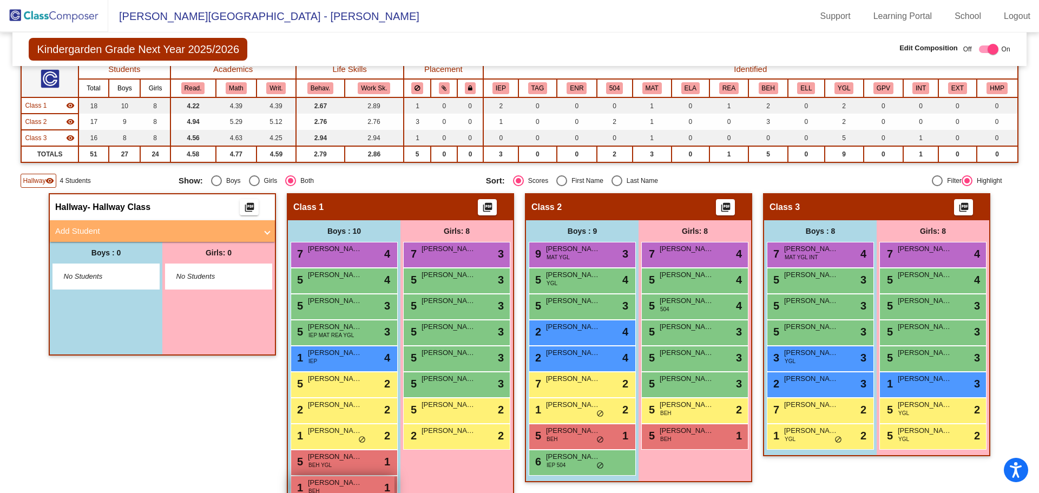
drag, startPoint x: 801, startPoint y: 461, endPoint x: 338, endPoint y: 485, distance: 463.5
click at [338, 485] on span "[PERSON_NAME]" at bounding box center [335, 482] width 54 height 11
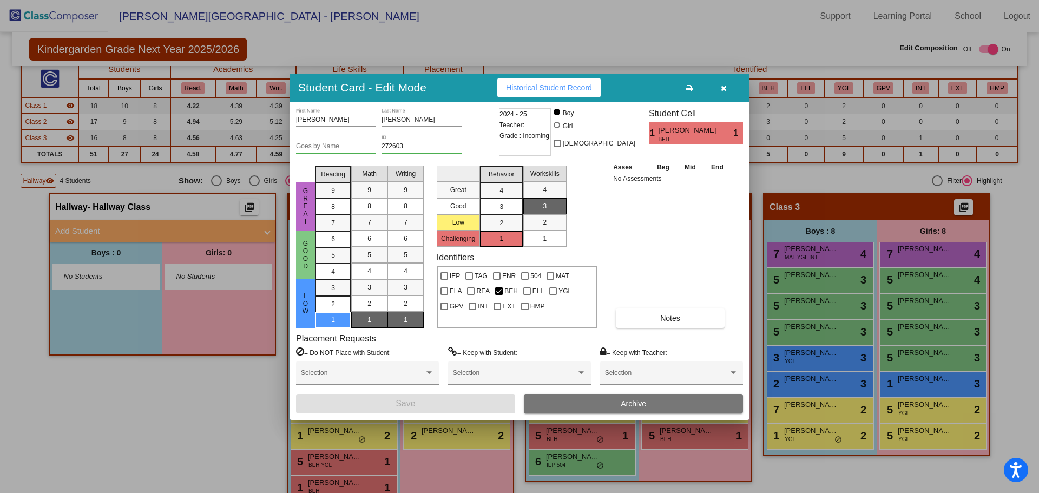
click at [723, 86] on icon "button" at bounding box center [724, 88] width 6 height 8
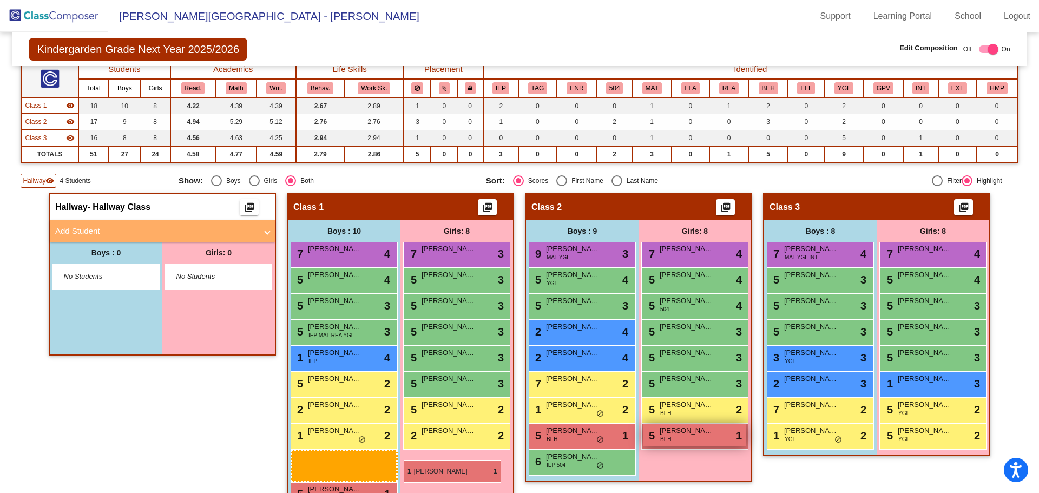
scroll to position [95, 0]
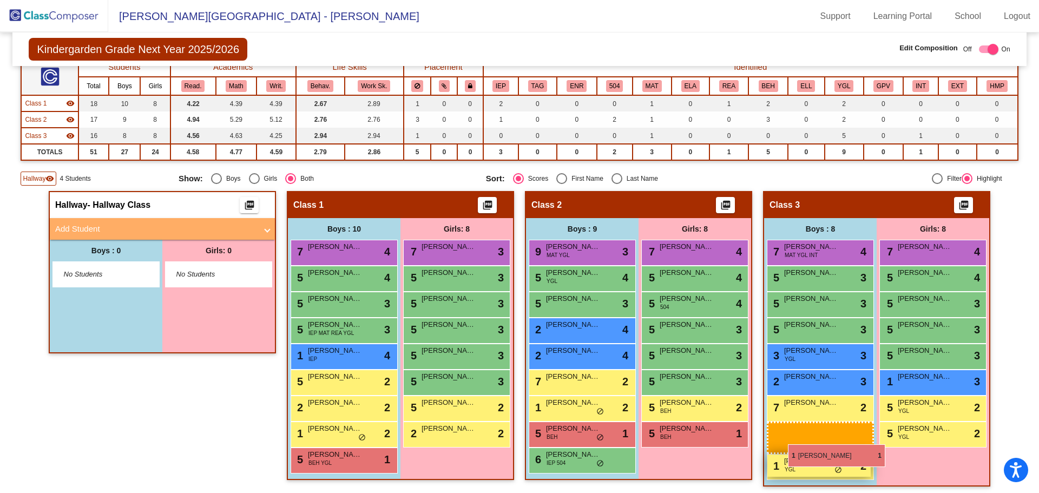
drag, startPoint x: 315, startPoint y: 484, endPoint x: 788, endPoint y: 443, distance: 474.9
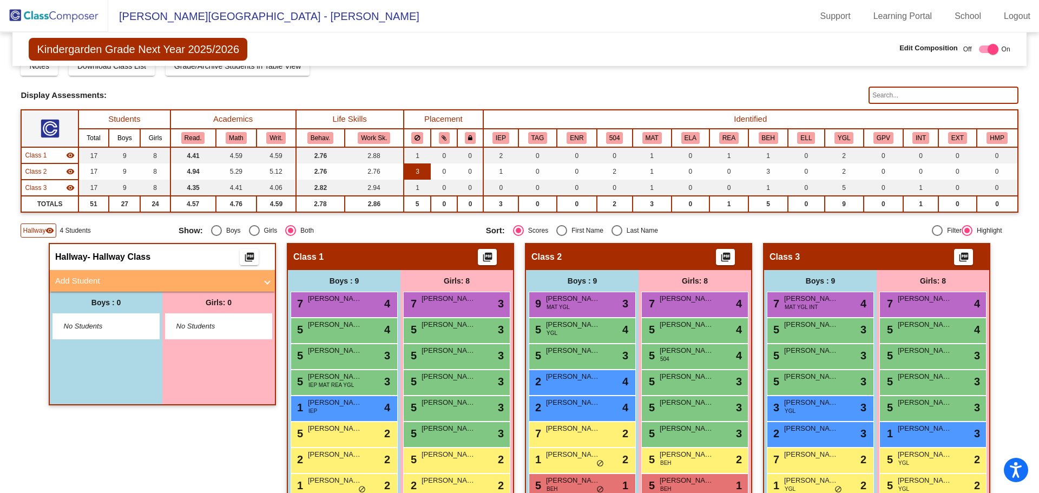
scroll to position [43, 0]
